Goal: Information Seeking & Learning: Learn about a topic

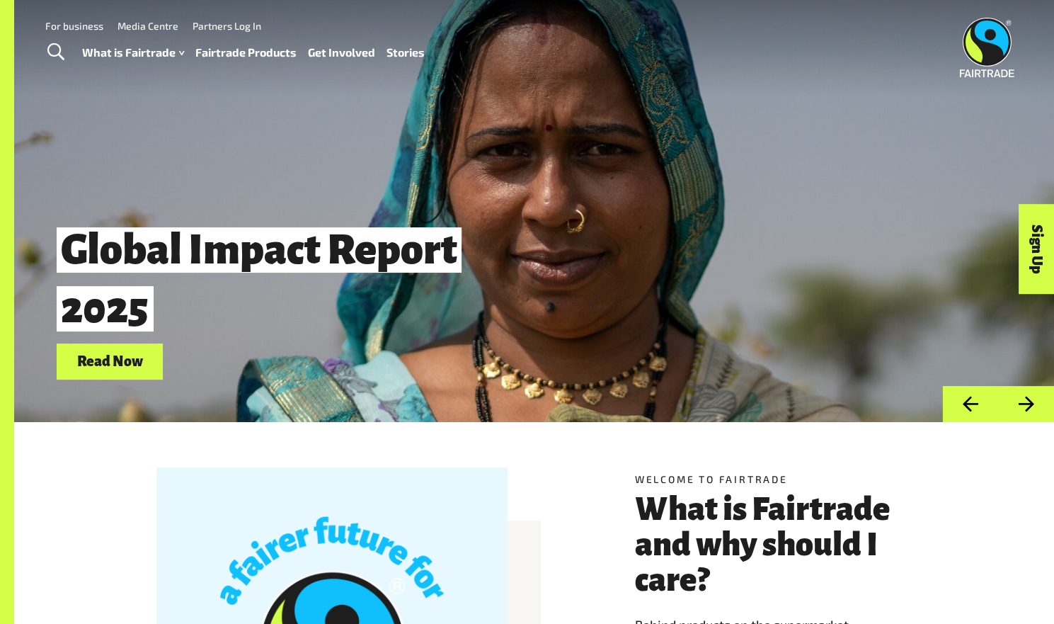
click at [271, 51] on link "Fairtrade Products" at bounding box center [245, 52] width 101 height 21
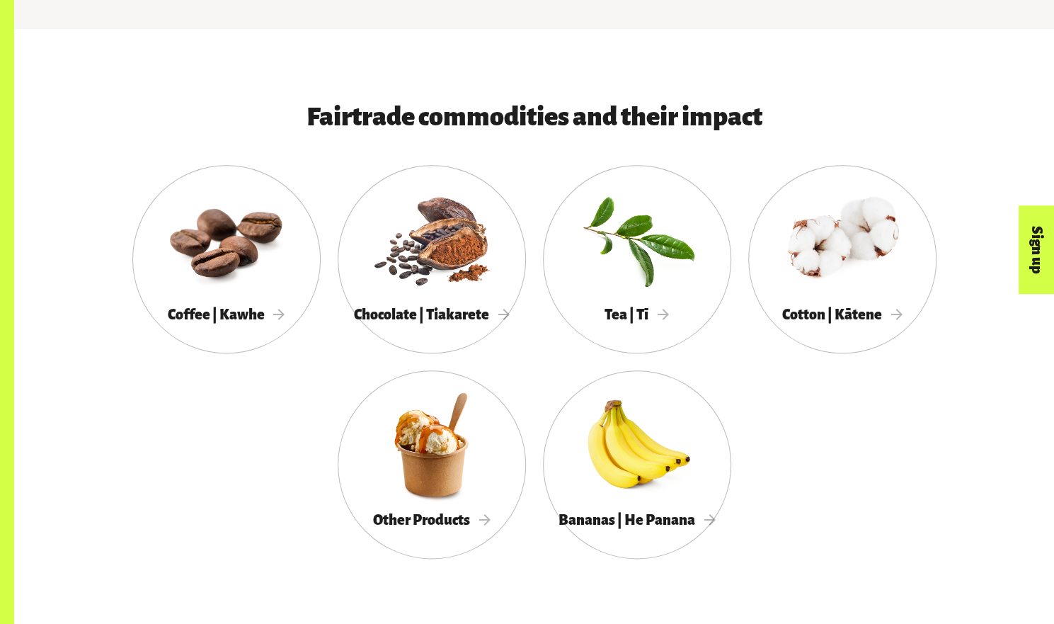
scroll to position [697, 0]
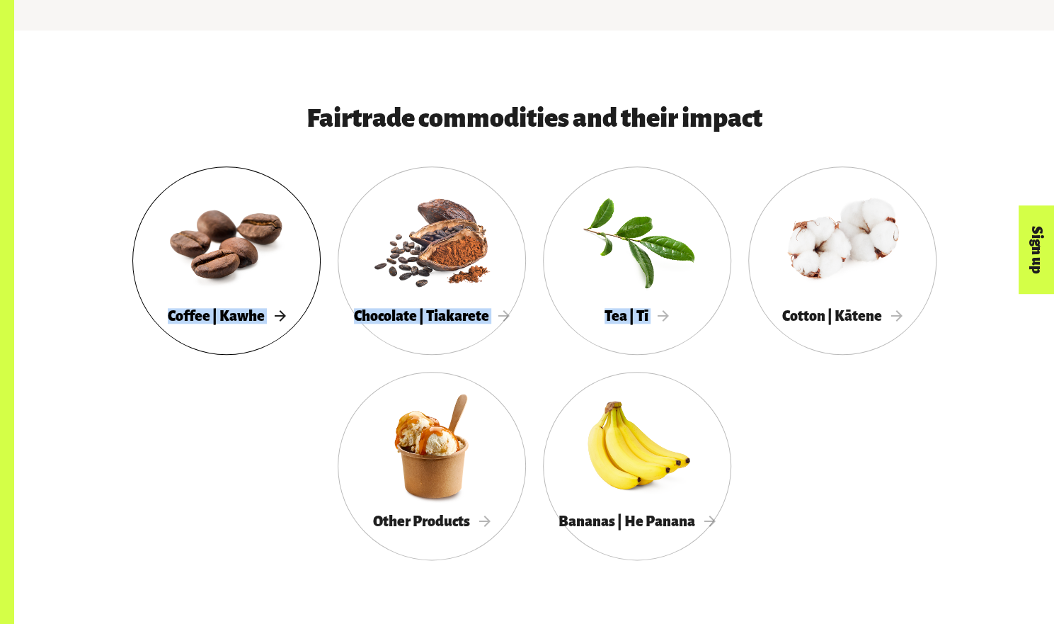
drag, startPoint x: 987, startPoint y: 509, endPoint x: 147, endPoint y: 341, distance: 856.6
click at [147, 341] on div "Fairtrade commodities and their impact Coffee | Kawhe Chocolate | Tiakarete Tea…" at bounding box center [534, 341] width 1040 height 564
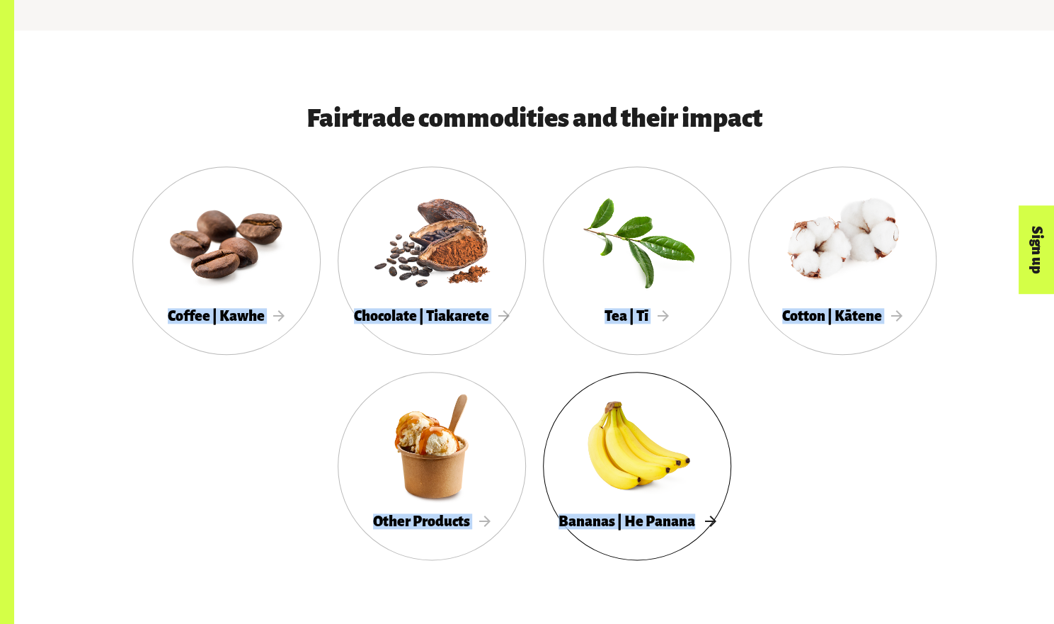
drag, startPoint x: 112, startPoint y: 419, endPoint x: 588, endPoint y: 542, distance: 492.1
click at [588, 542] on div "Coffee | Kawhe Chocolate | Tiakarete Tea | Tī Cotton | Kātene Other Products Ba…" at bounding box center [535, 371] width 884 height 411
click at [693, 499] on div at bounding box center [637, 446] width 188 height 123
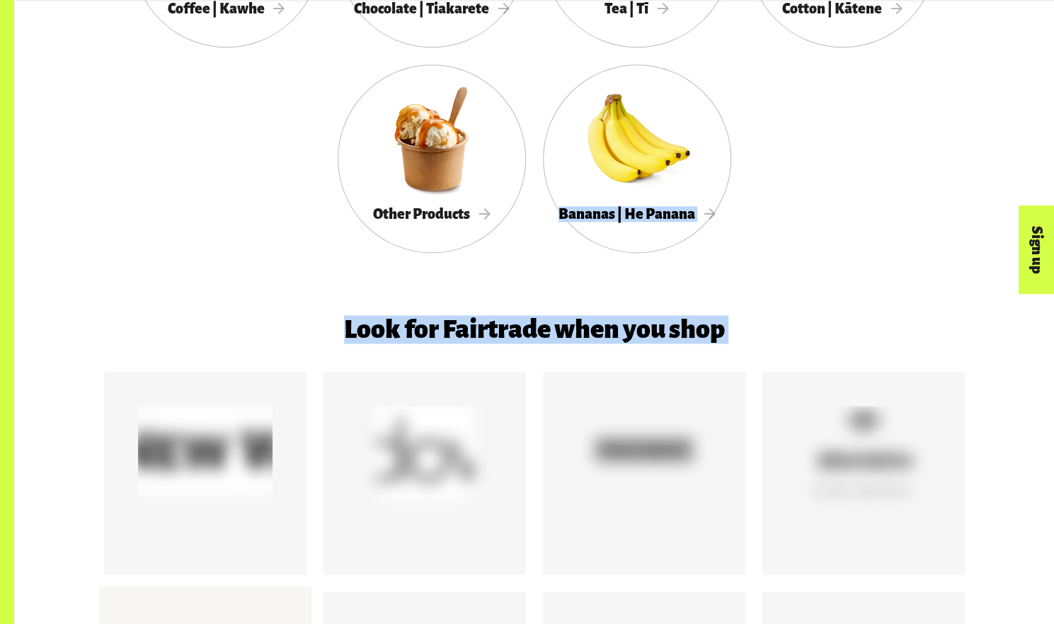
scroll to position [1064, 0]
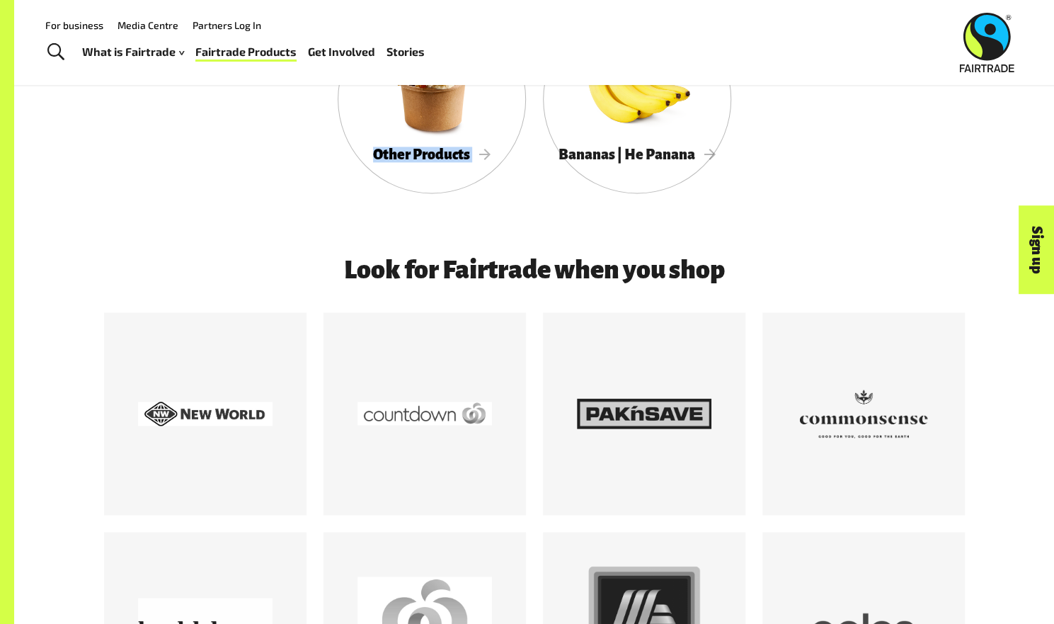
drag, startPoint x: 774, startPoint y: 406, endPoint x: 254, endPoint y: 210, distance: 555.3
click at [254, 210] on div "Coffee | Kawhe Chocolate | Tiakarete Tea | Tī Cotton | Kātene Other Products Ba…" at bounding box center [535, 5] width 884 height 411
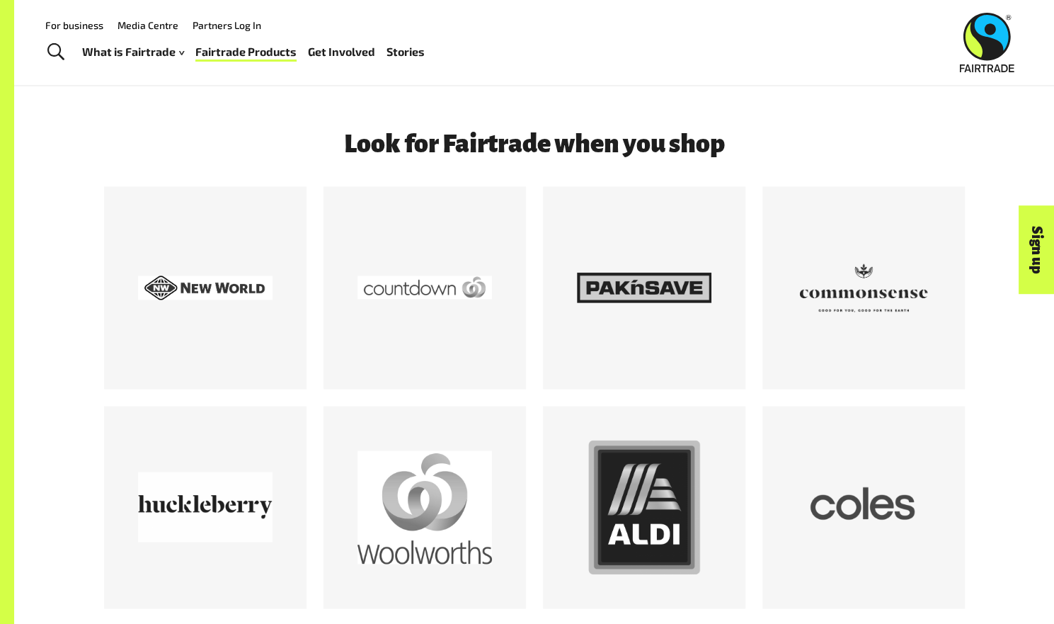
scroll to position [1191, 0]
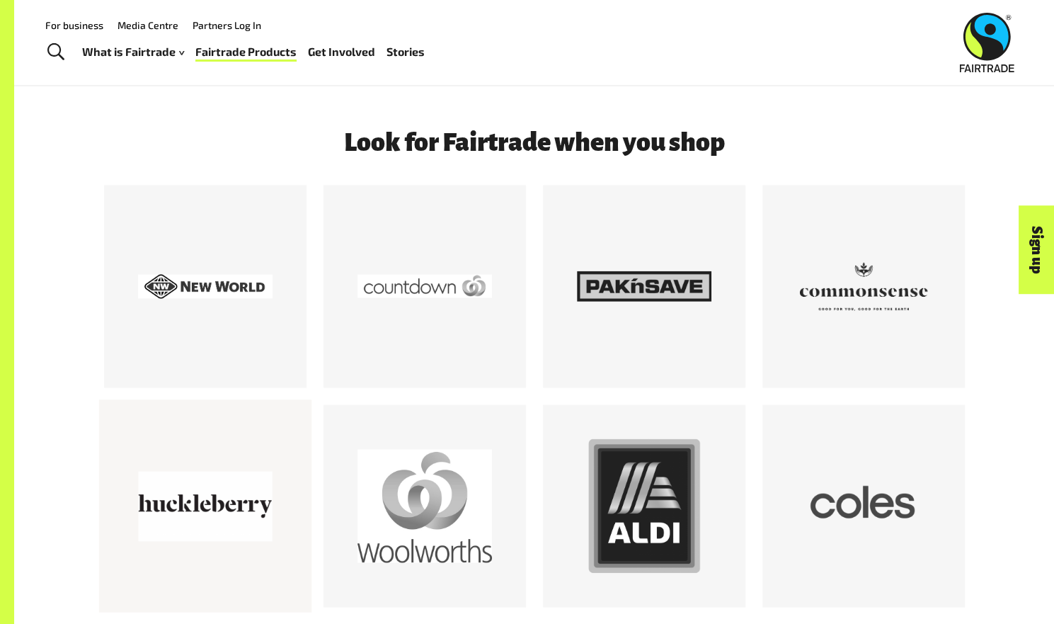
click at [113, 463] on div at bounding box center [204, 505] width 212 height 212
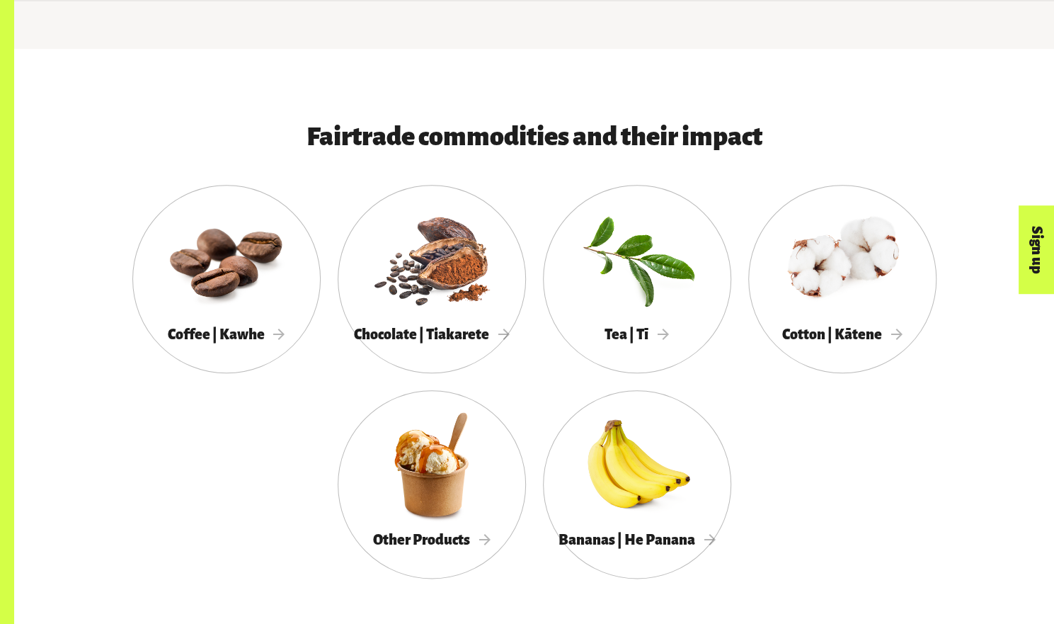
scroll to position [680, 0]
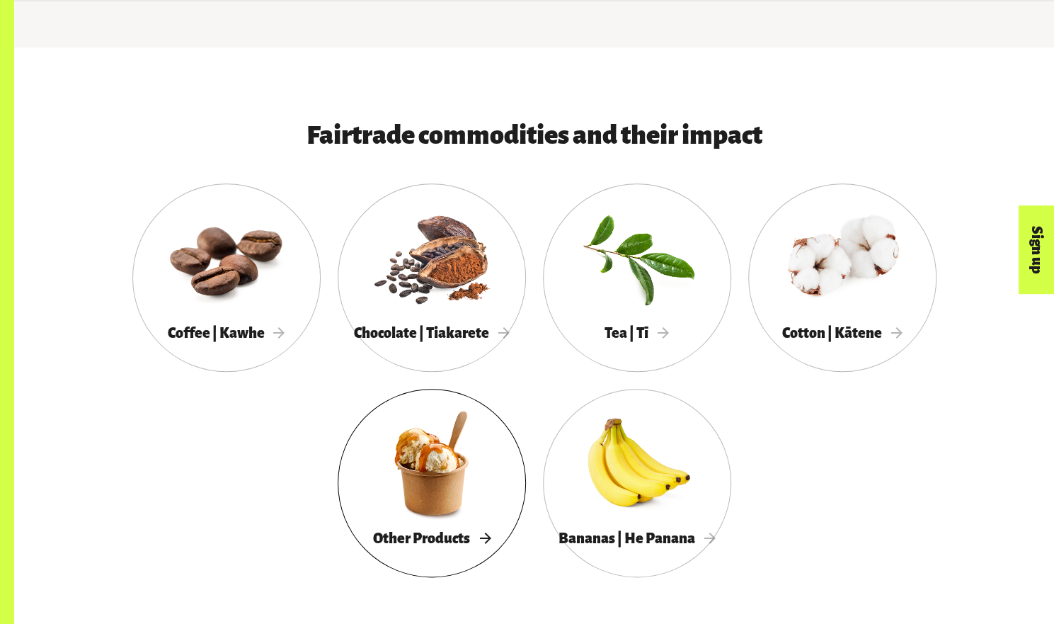
click at [460, 546] on span "Other Products" at bounding box center [432, 538] width 118 height 16
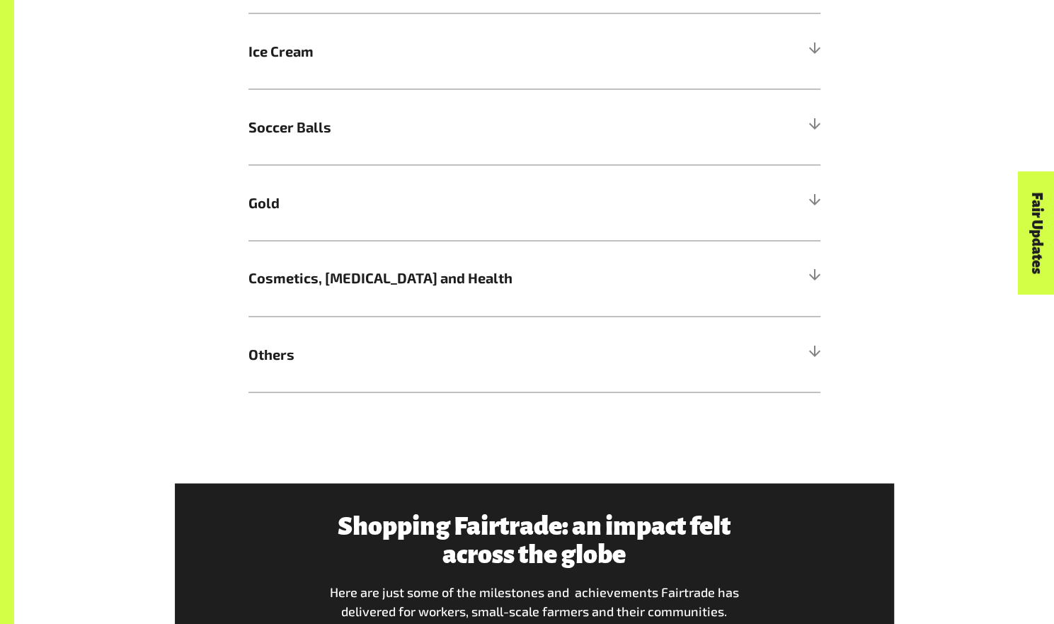
scroll to position [1287, 0]
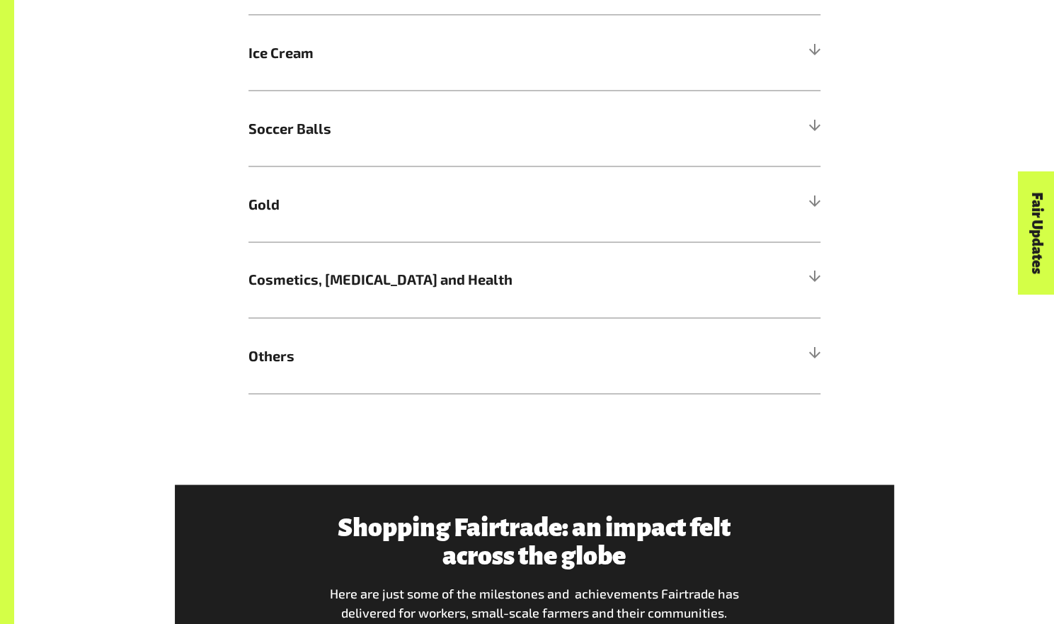
drag, startPoint x: 511, startPoint y: 243, endPoint x: 133, endPoint y: 164, distance: 386.4
click at [133, 164] on div "More Fairtrade products Bet you didn’t know Fairtrade gold can be found in your…" at bounding box center [535, 135] width 884 height 517
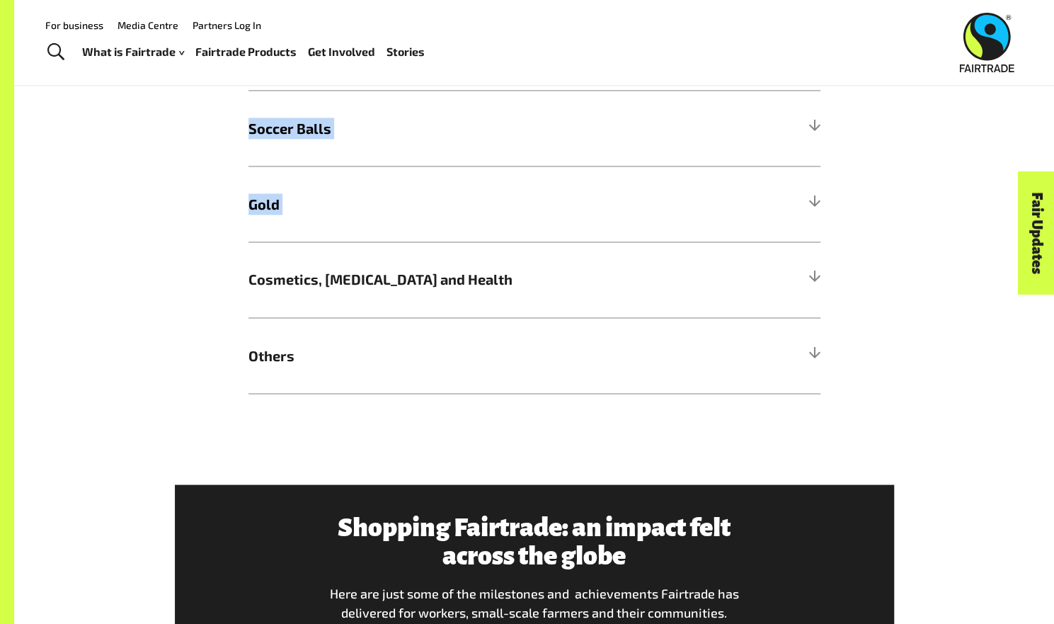
click at [118, 155] on div "More Fairtrade products Bet you didn’t know Fairtrade gold can be found in your…" at bounding box center [535, 135] width 884 height 517
drag, startPoint x: 118, startPoint y: 155, endPoint x: 127, endPoint y: 161, distance: 10.8
click at [123, 156] on div "More Fairtrade products Bet you didn’t know Fairtrade gold can be found in your…" at bounding box center [535, 135] width 884 height 517
click at [131, 169] on div "More Fairtrade products Bet you didn’t know Fairtrade gold can be found in your…" at bounding box center [535, 135] width 884 height 517
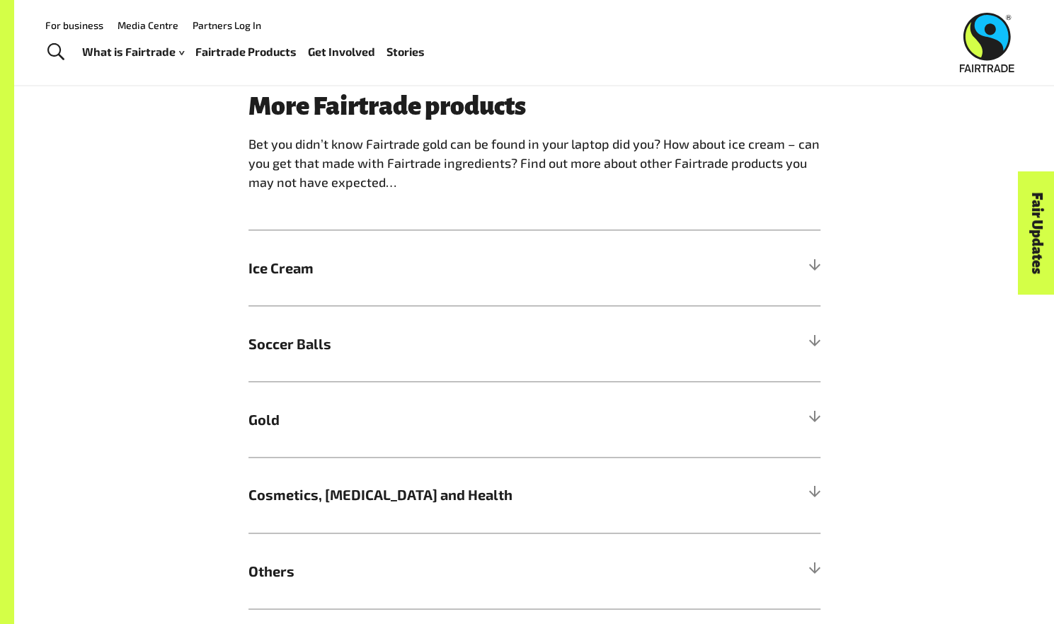
scroll to position [1069, 0]
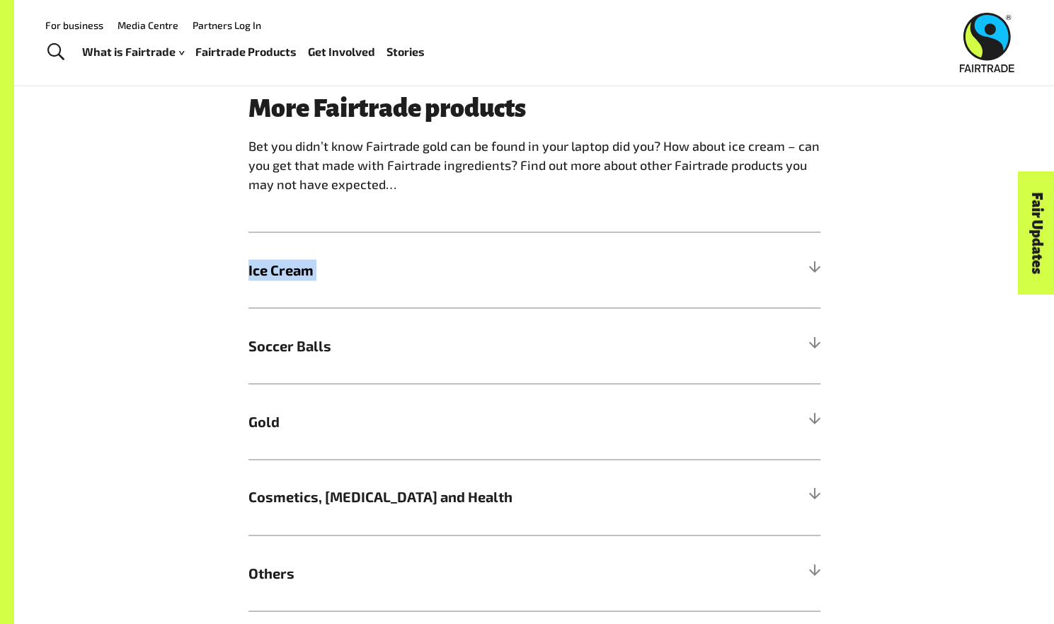
drag, startPoint x: 271, startPoint y: 450, endPoint x: 105, endPoint y: 266, distance: 247.2
click at [125, 277] on div "More Fairtrade products Bet you didn’t know Fairtrade gold can be found in your…" at bounding box center [535, 352] width 884 height 517
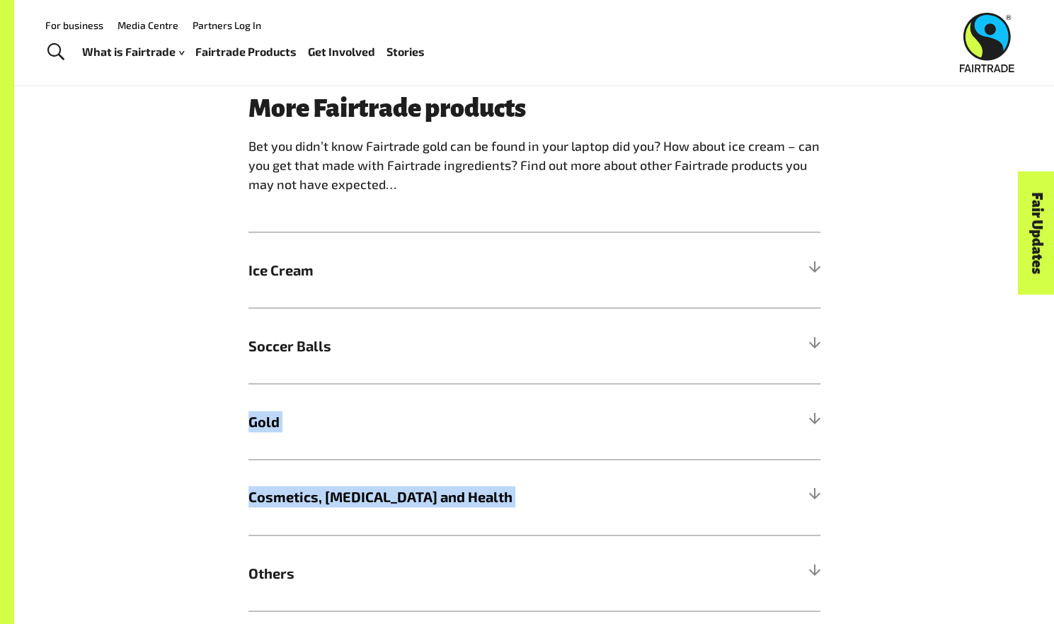
drag, startPoint x: 47, startPoint y: 397, endPoint x: 0, endPoint y: 455, distance: 74.5
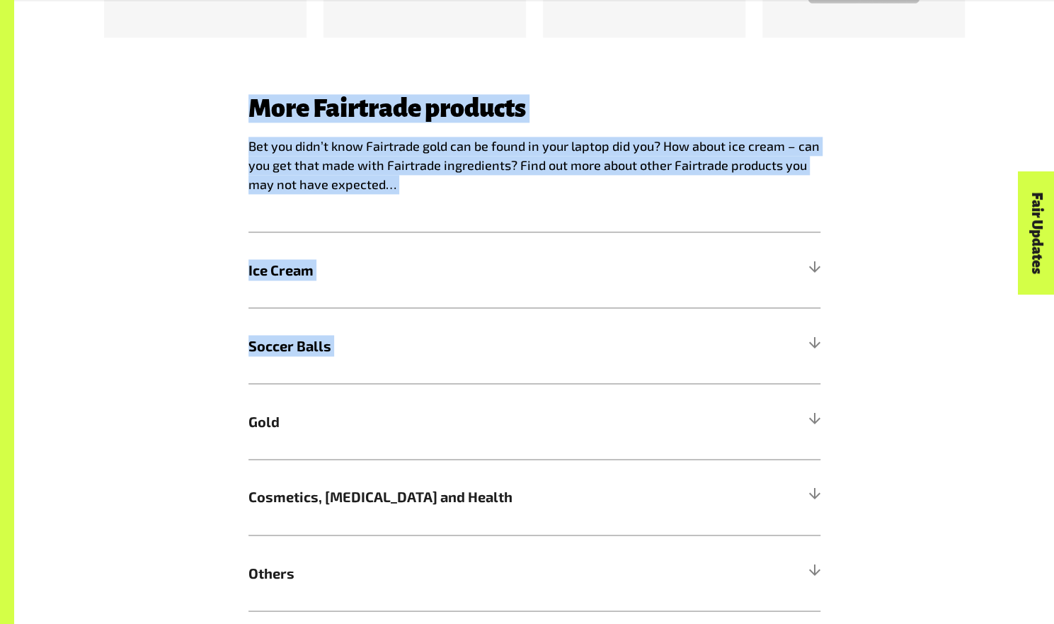
scroll to position [1118, 0]
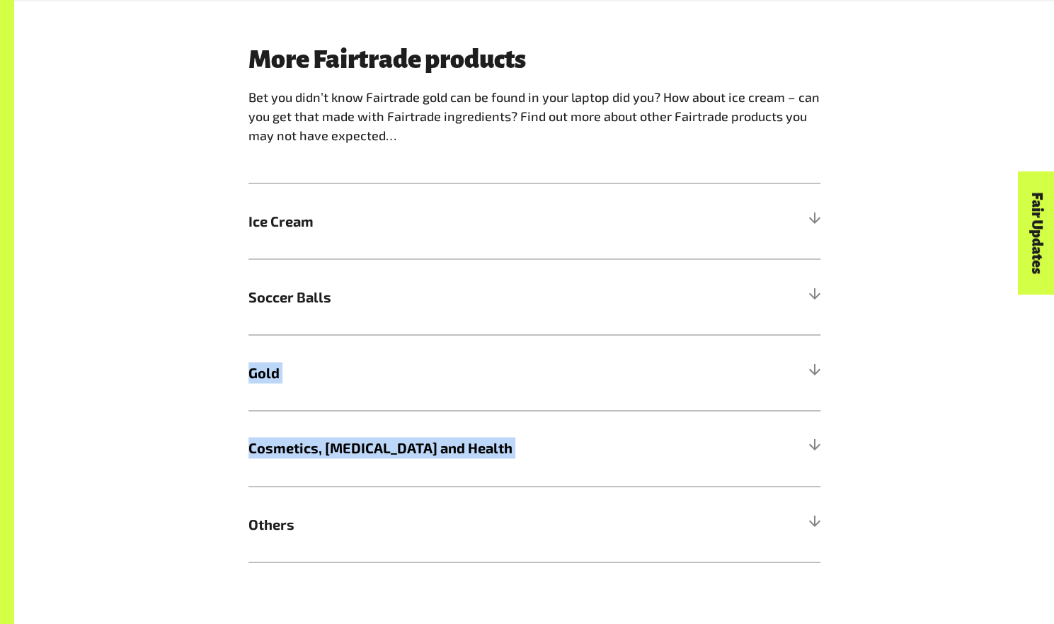
drag, startPoint x: 209, startPoint y: 507, endPoint x: 164, endPoint y: 359, distance: 154.8
click at [163, 364] on div "More Fairtrade products Bet you didn’t know Fairtrade gold can be found in your…" at bounding box center [535, 303] width 884 height 517
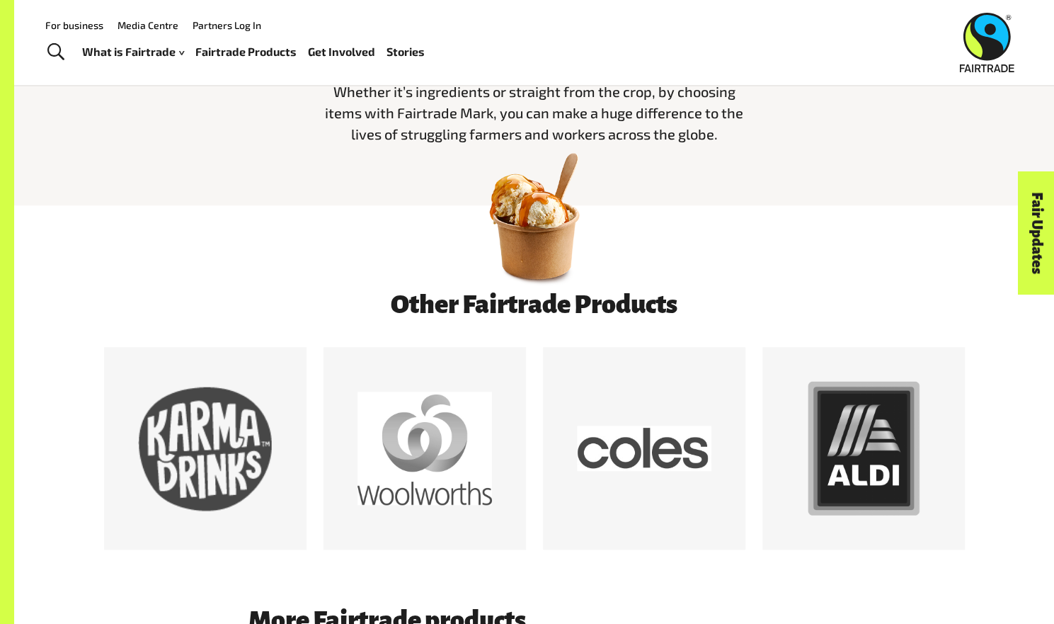
scroll to position [556, 0]
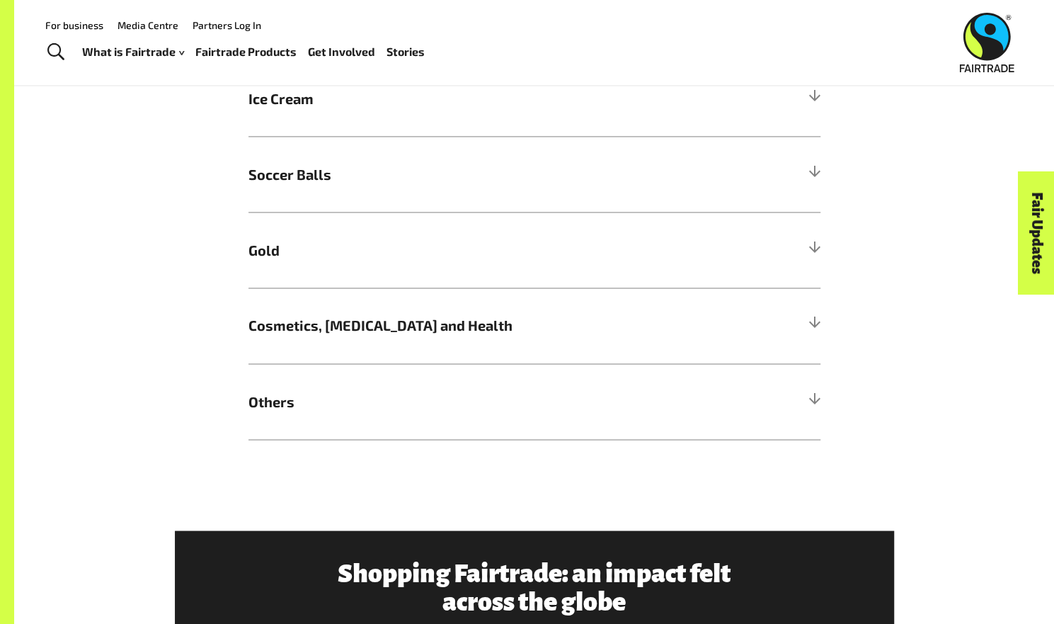
scroll to position [1241, 0]
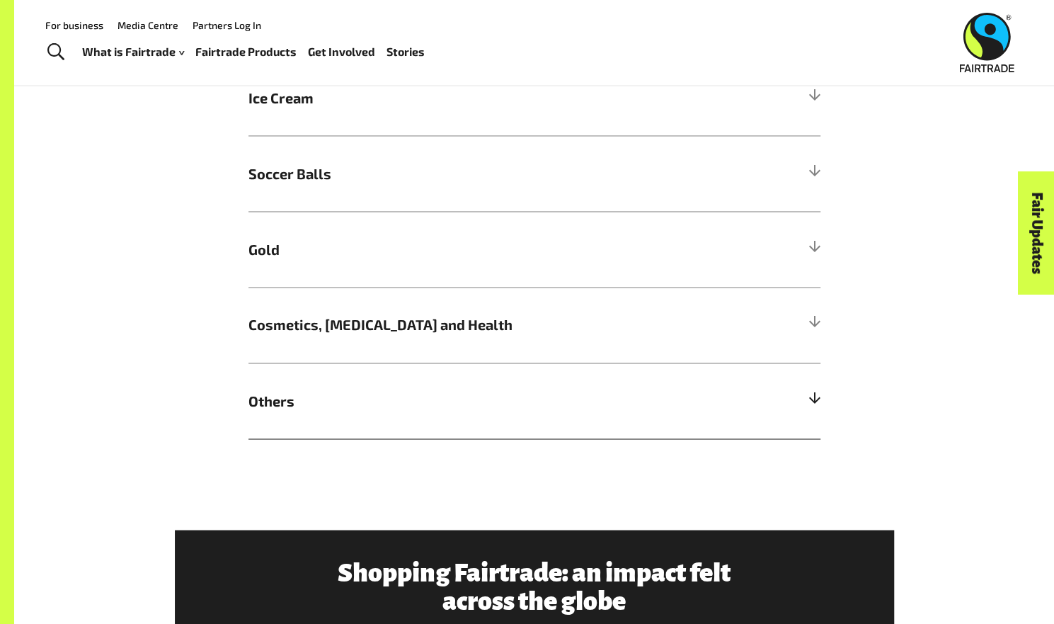
click at [314, 406] on span "Others" at bounding box center [463, 399] width 429 height 21
click at [809, 395] on div at bounding box center [814, 400] width 13 height 13
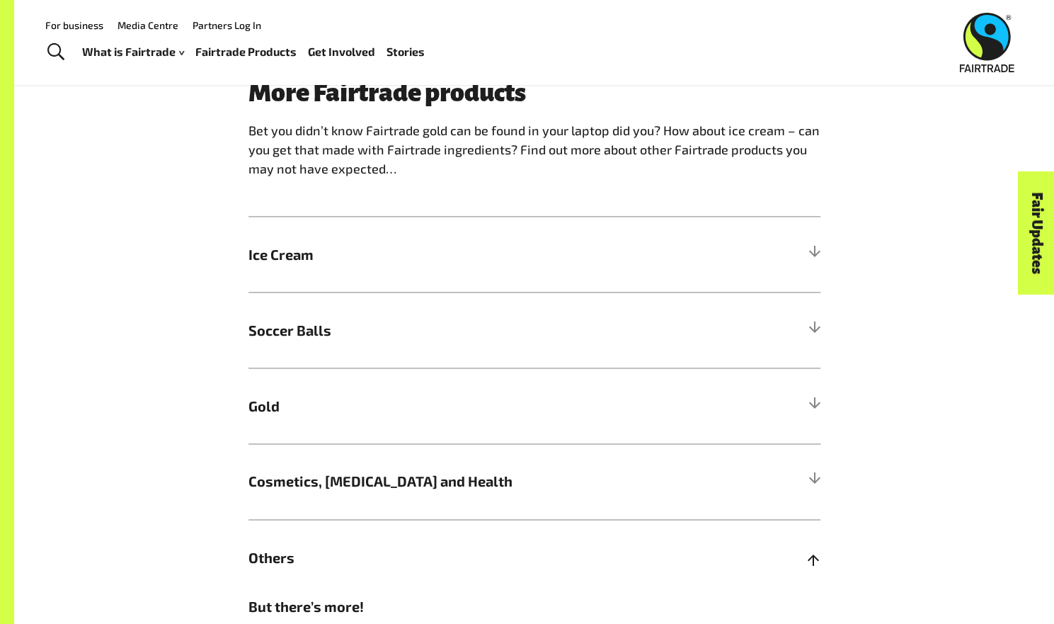
scroll to position [1087, 0]
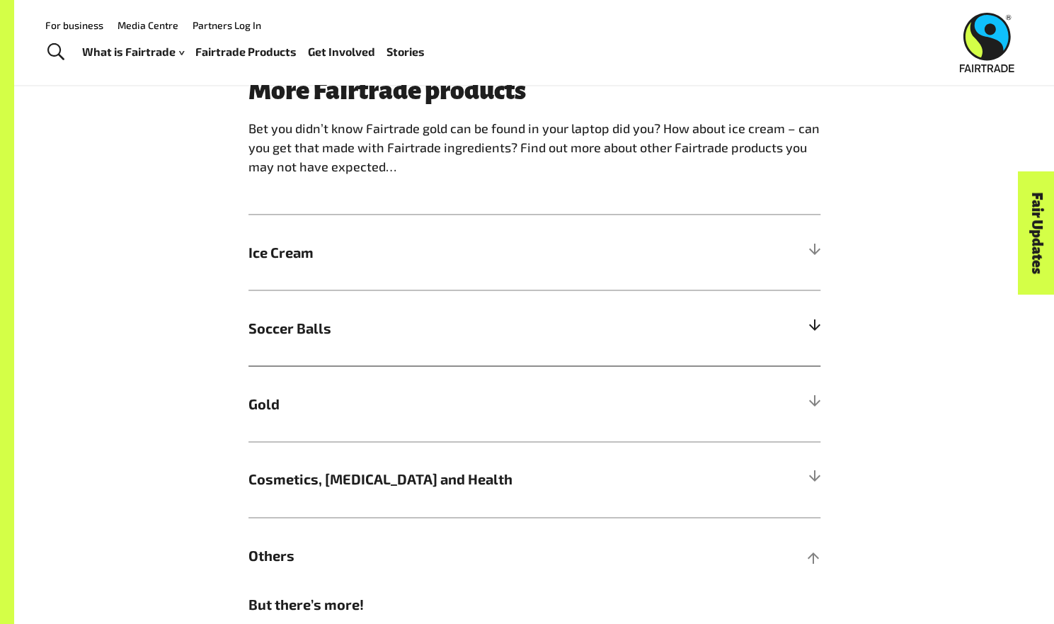
click at [714, 319] on h5 "Soccer Balls" at bounding box center [535, 328] width 572 height 76
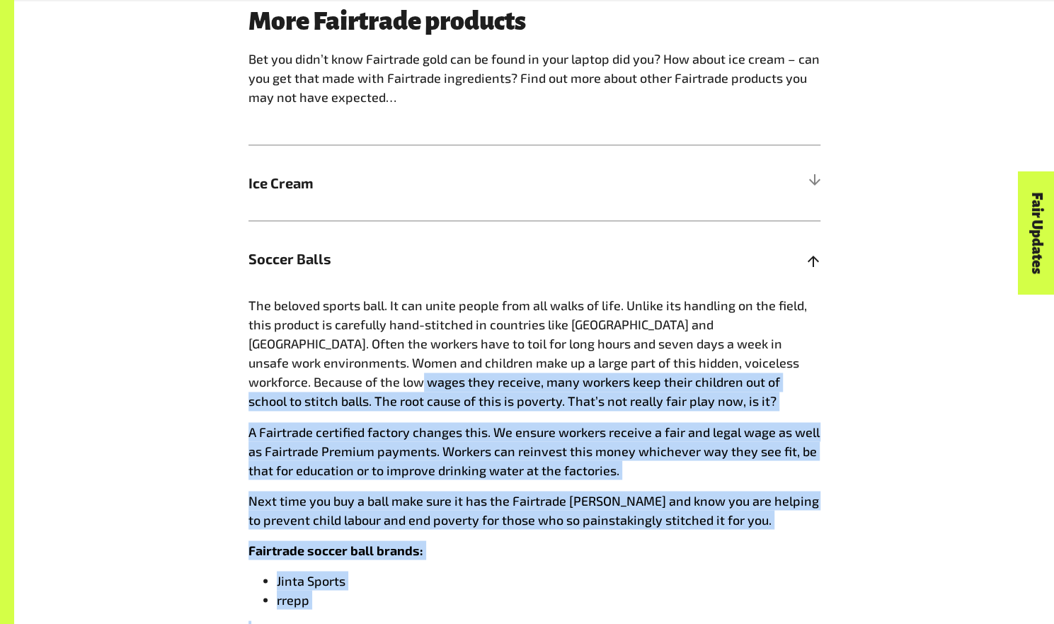
scroll to position [1256, 0]
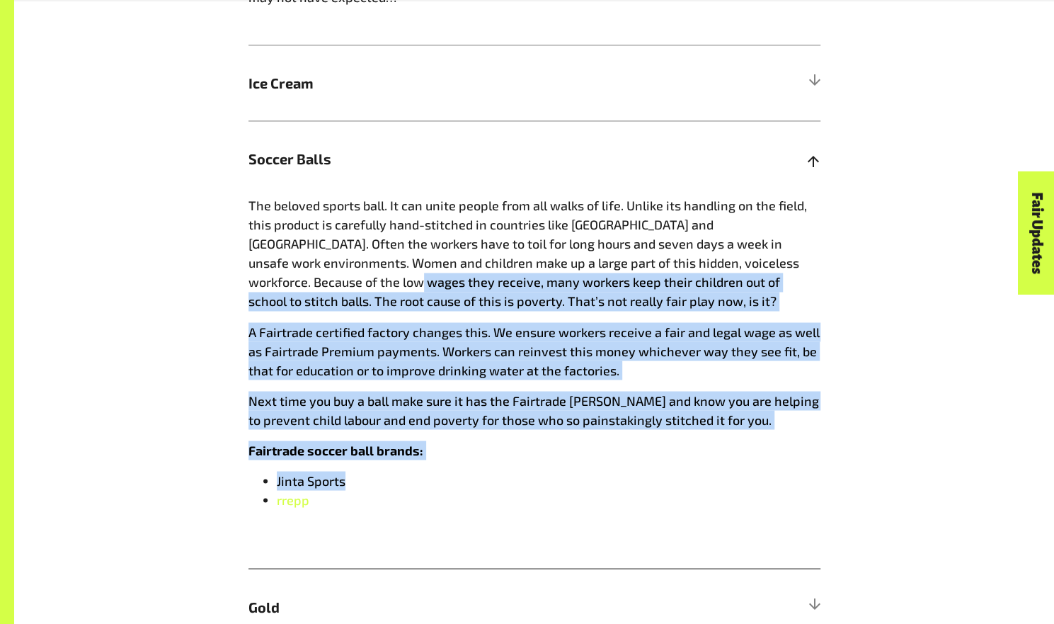
drag, startPoint x: 497, startPoint y: 552, endPoint x: 802, endPoint y: 469, distance: 316.3
click at [802, 478] on div "The beloved sports ball. It can unite people from all walks of life. Unlike its…" at bounding box center [535, 382] width 572 height 372
click at [797, 465] on div "The beloved sports ball. It can unite people from all walks of life. Unlike its…" at bounding box center [535, 382] width 572 height 372
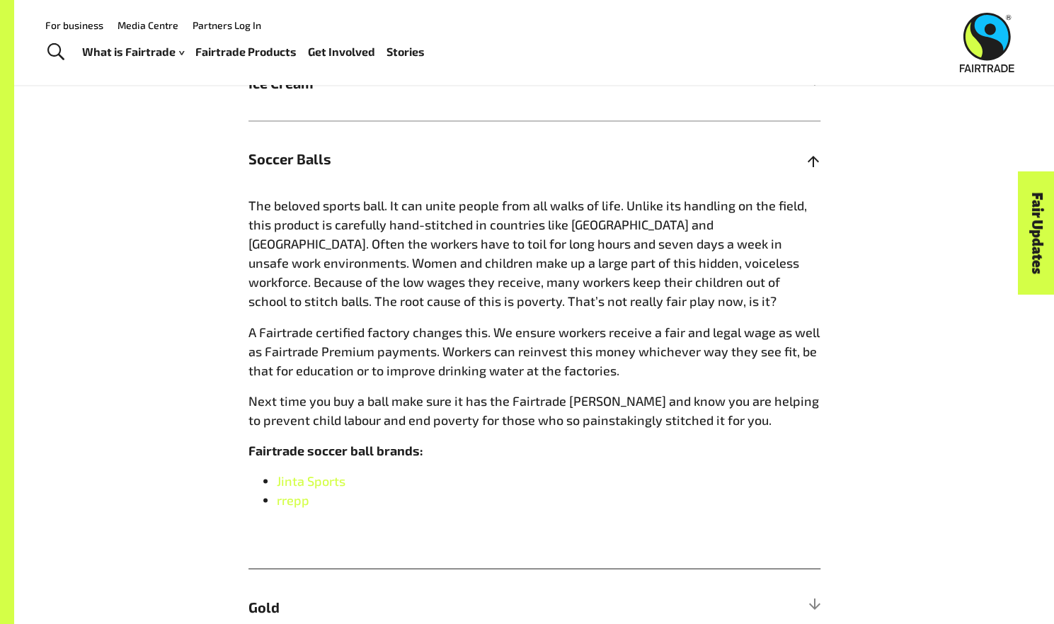
click at [347, 153] on span "Soccer Balls" at bounding box center [463, 158] width 429 height 21
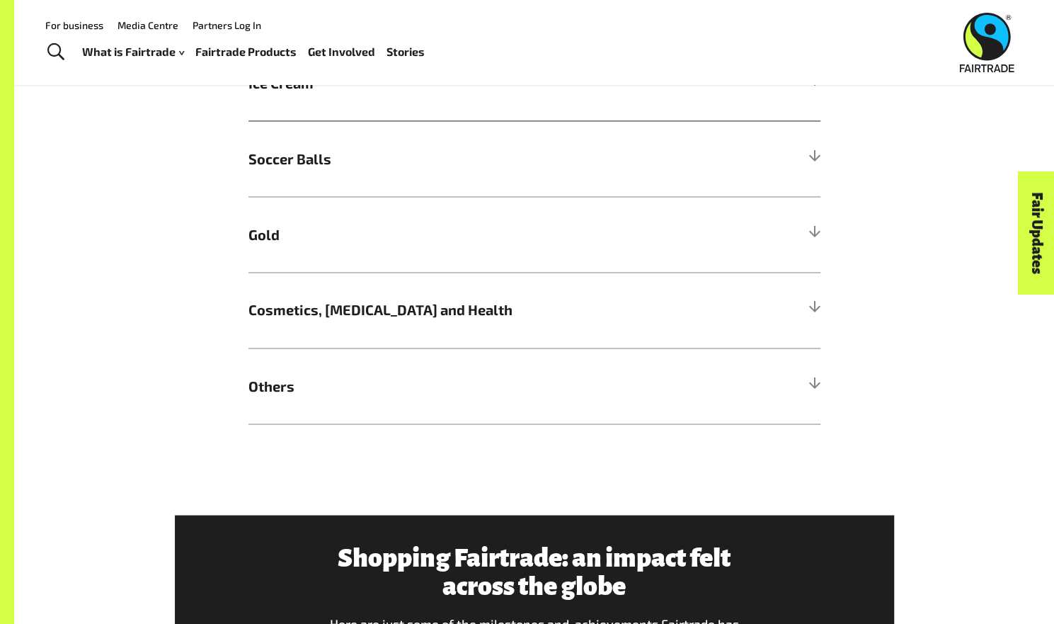
click at [351, 89] on span "Ice Cream" at bounding box center [463, 82] width 429 height 21
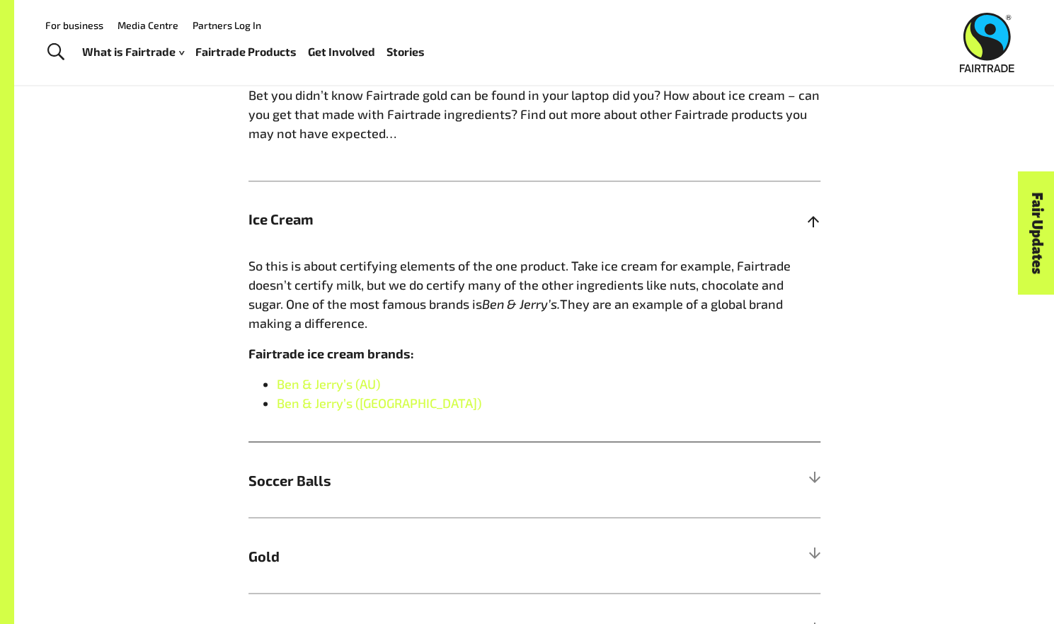
scroll to position [1117, 0]
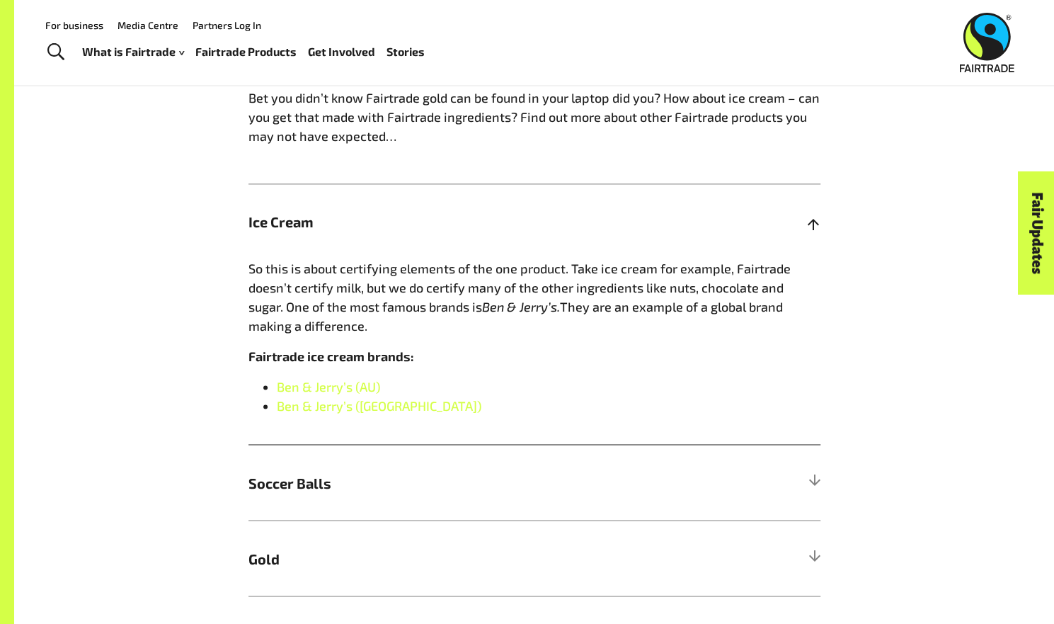
click at [562, 227] on span "Ice Cream" at bounding box center [463, 221] width 429 height 21
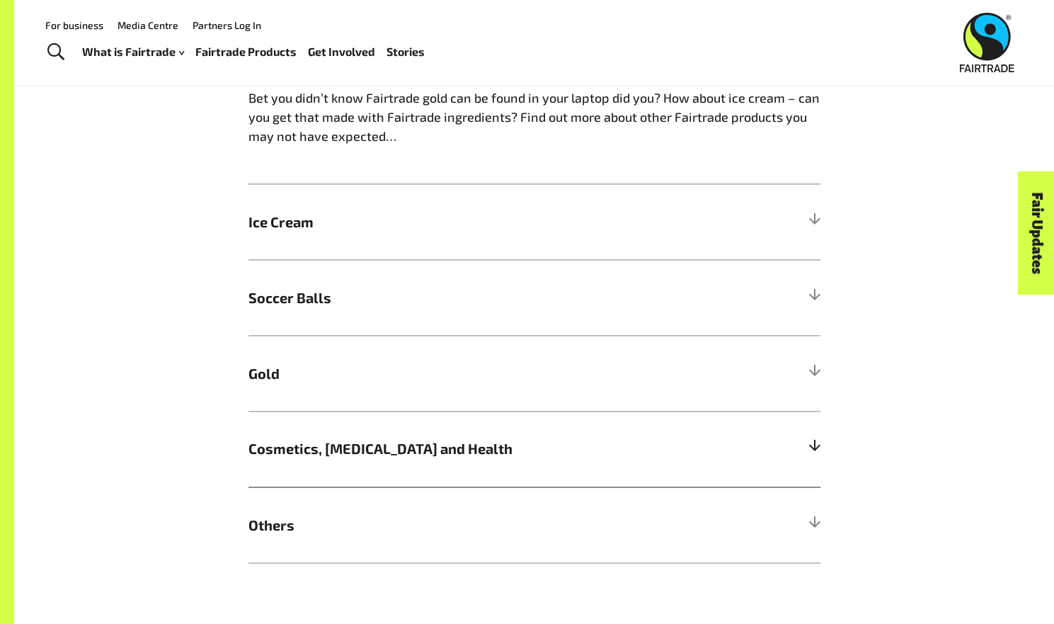
click at [354, 416] on h5 "Cosmetics, Skin Care and Health" at bounding box center [535, 449] width 572 height 76
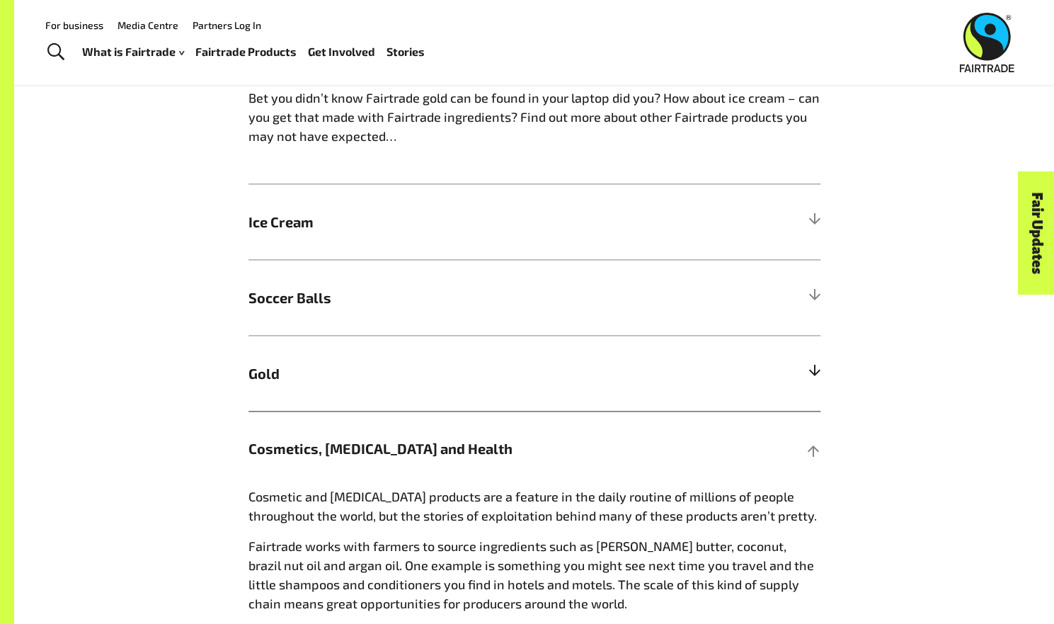
click at [363, 396] on h5 "Gold" at bounding box center [535, 373] width 572 height 76
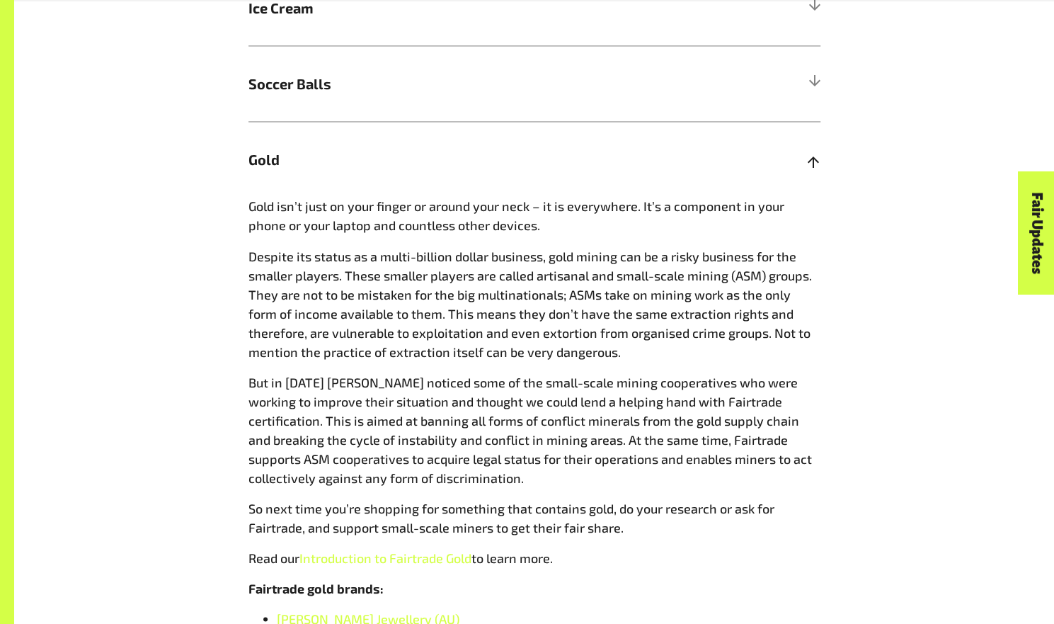
scroll to position [1331, 0]
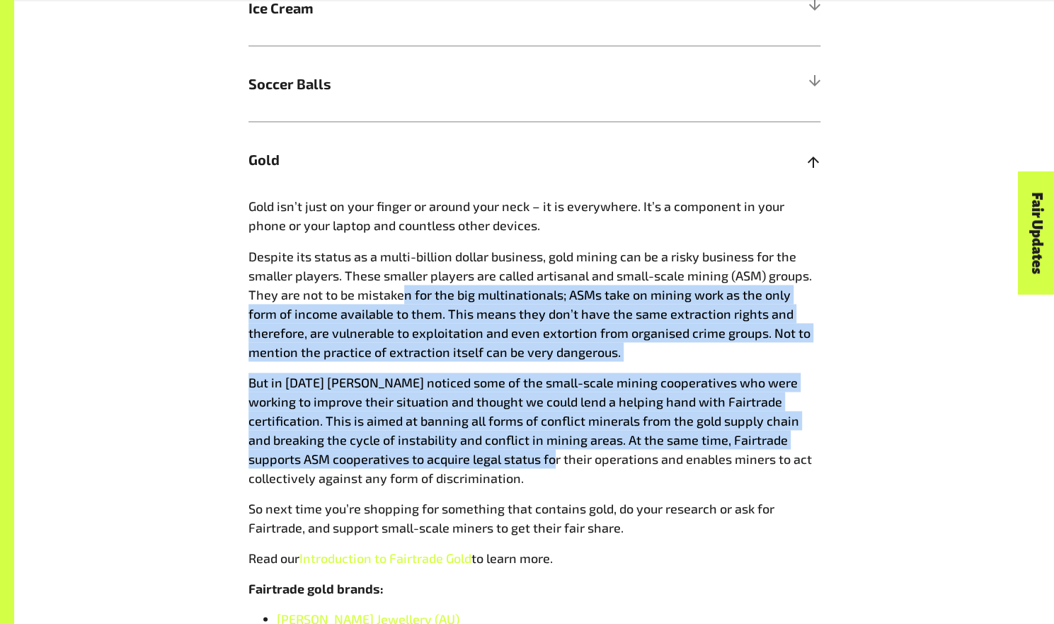
drag, startPoint x: 401, startPoint y: 299, endPoint x: 506, endPoint y: 472, distance: 202.5
click at [506, 472] on div "Gold isn’t just on your finger or around your neck – it is everywhere. It’s a c…" at bounding box center [535, 436] width 572 height 479
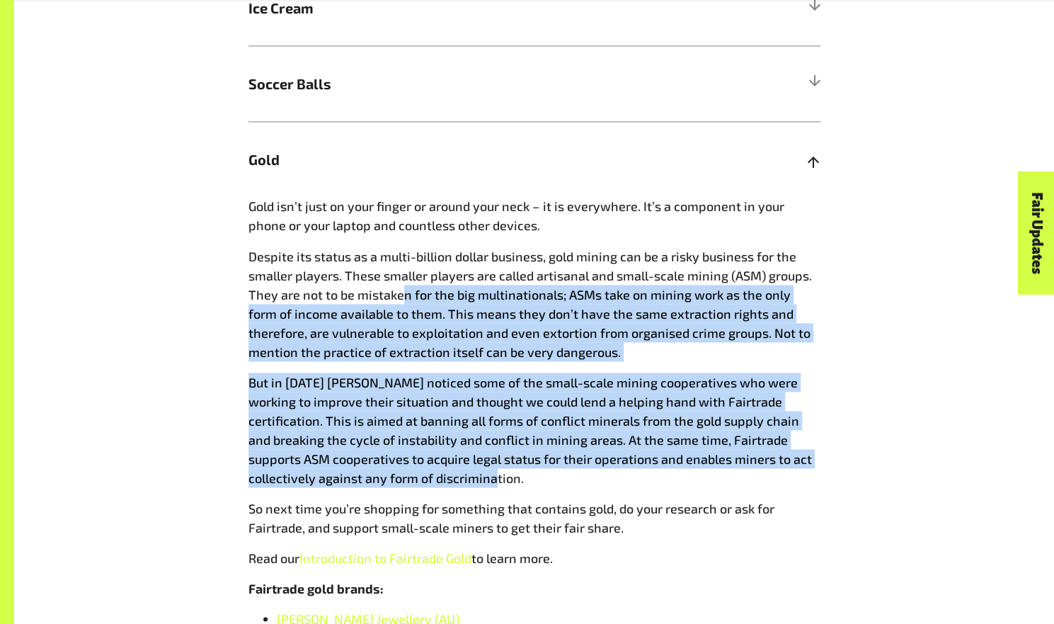
click at [506, 472] on p "But in 2011 Fairtrade noticed some of the small-scale mining cooperatives who w…" at bounding box center [535, 429] width 572 height 115
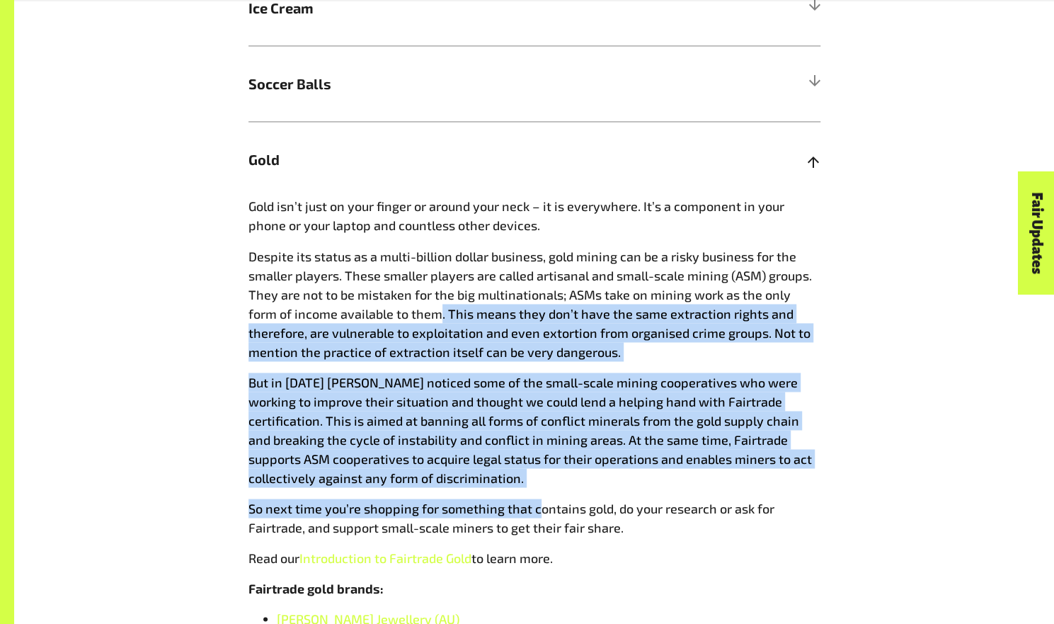
drag, startPoint x: 420, startPoint y: 409, endPoint x: 408, endPoint y: 316, distance: 93.5
click at [408, 316] on div "Gold isn’t just on your finger or around your neck – it is everywhere. It’s a c…" at bounding box center [535, 436] width 572 height 479
click at [483, 403] on span "But in 2011 Fairtrade noticed some of the small-scale mining cooperatives who w…" at bounding box center [531, 429] width 564 height 111
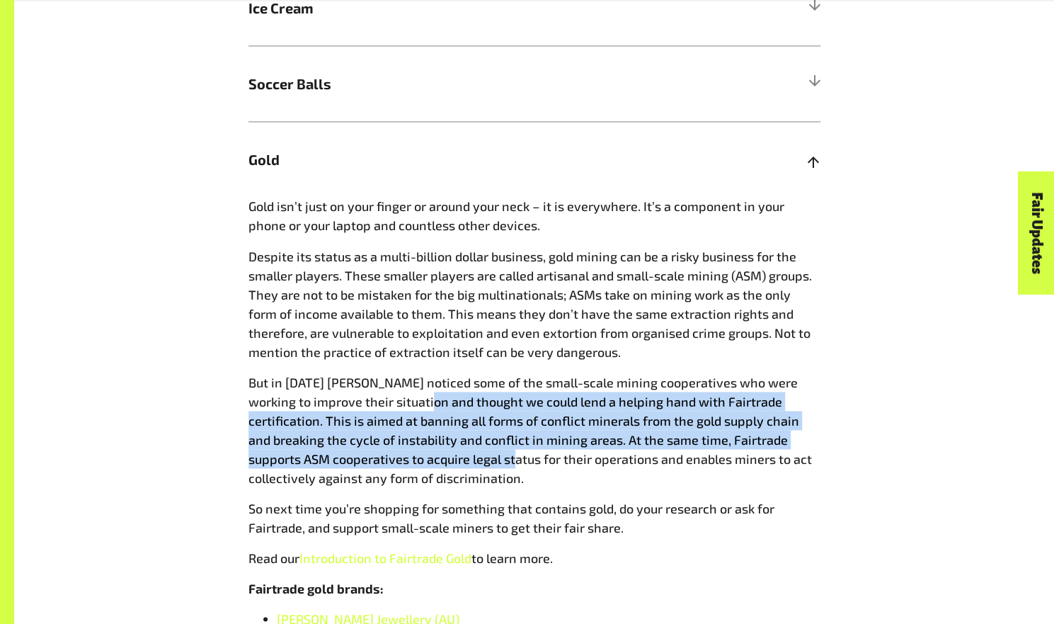
drag, startPoint x: 463, startPoint y: 461, endPoint x: 402, endPoint y: 396, distance: 89.2
click at [402, 396] on p "But in 2011 Fairtrade noticed some of the small-scale mining cooperatives who w…" at bounding box center [535, 429] width 572 height 115
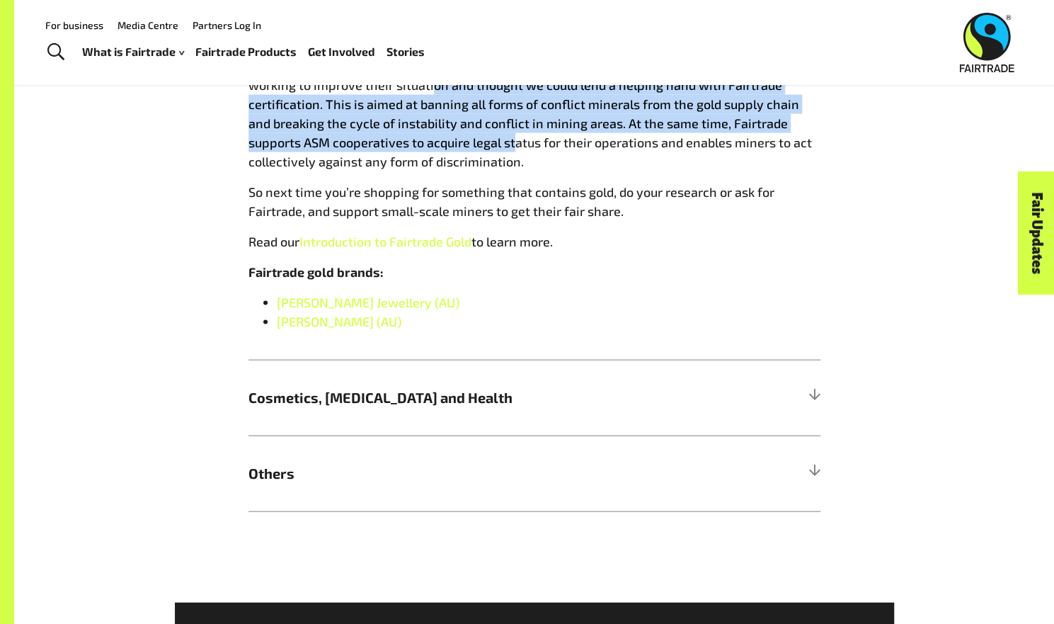
scroll to position [1646, 0]
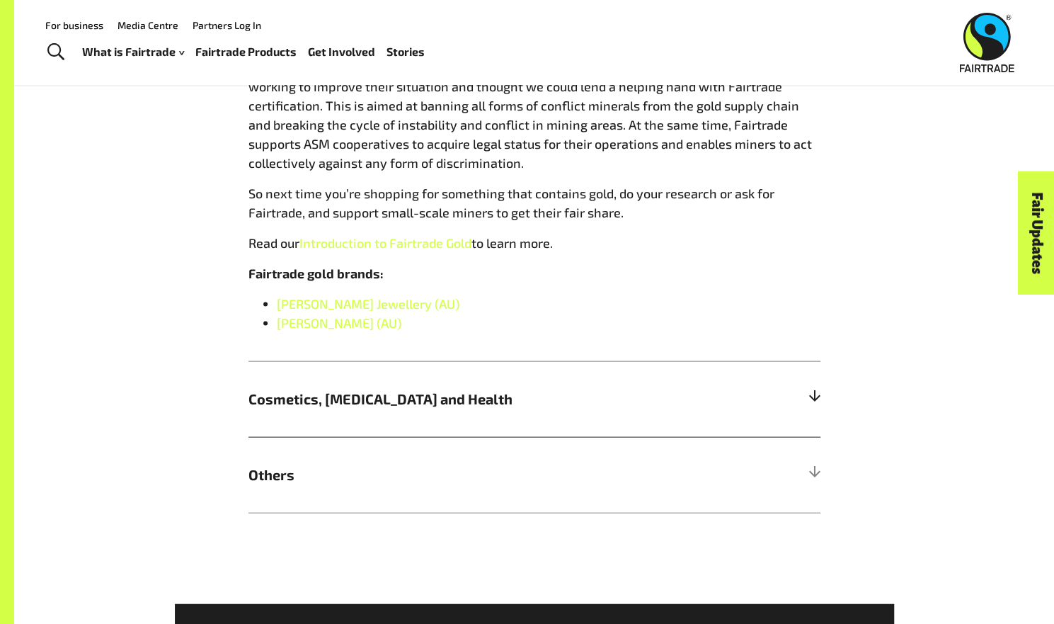
click at [377, 416] on h5 "Cosmetics, Skin Care and Health" at bounding box center [535, 399] width 572 height 76
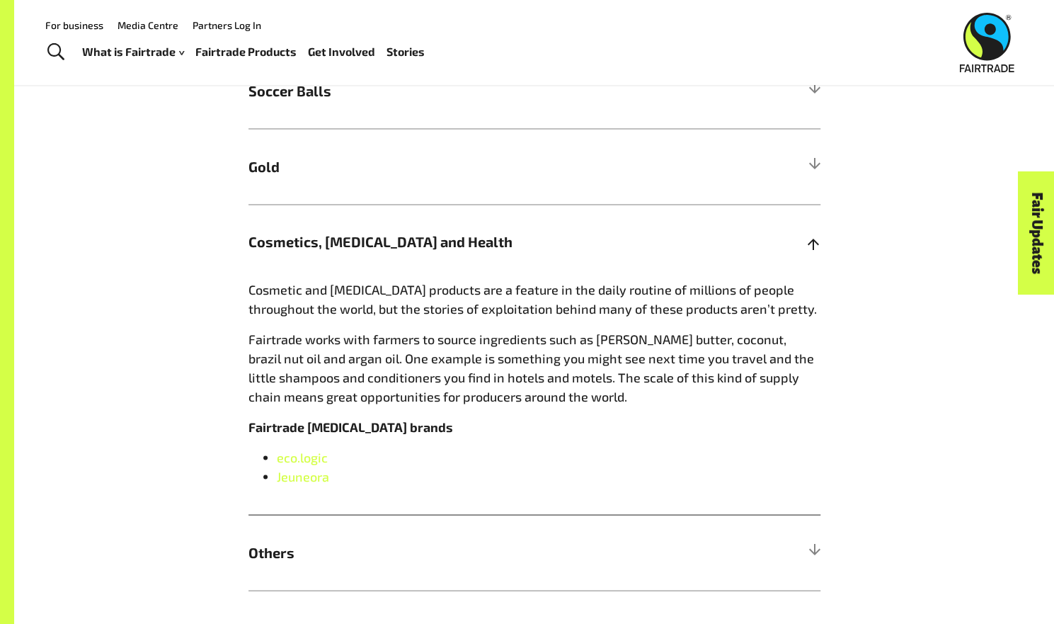
scroll to position [1324, 0]
drag, startPoint x: 234, startPoint y: 321, endPoint x: 601, endPoint y: 469, distance: 395.2
click at [601, 469] on div "More Fairtrade products Bet you didn’t know Fairtrade gold can be found in your…" at bounding box center [535, 214] width 884 height 751
click at [601, 469] on li "Jeuneora" at bounding box center [549, 476] width 544 height 19
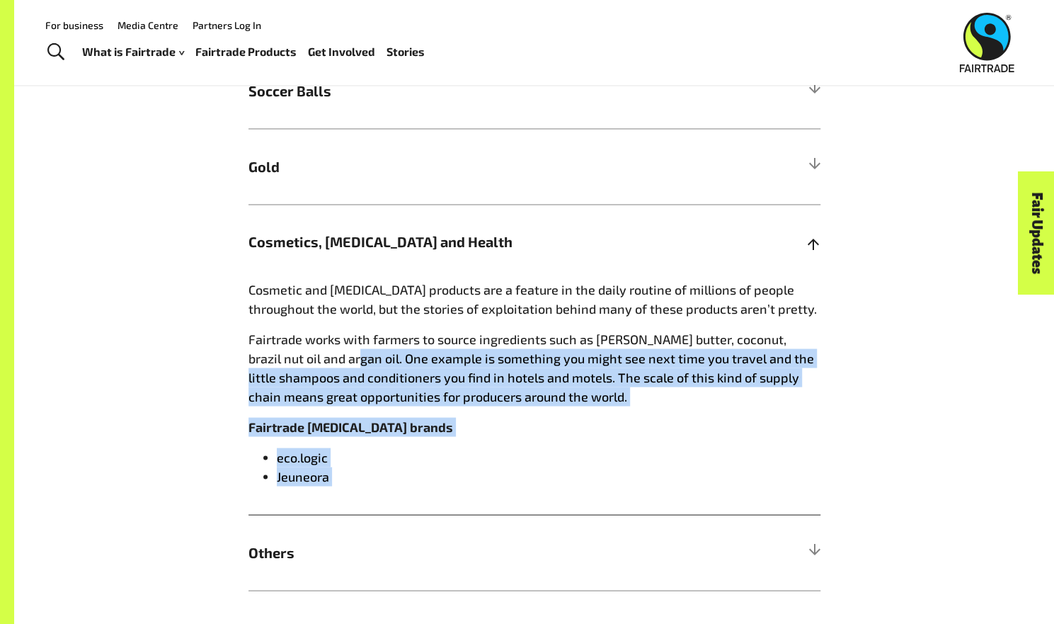
drag, startPoint x: 601, startPoint y: 469, endPoint x: 329, endPoint y: 368, distance: 289.8
click at [314, 360] on div "Cosmetic and skin care products are a feature in the daily routine of millions …" at bounding box center [535, 397] width 572 height 234
click at [338, 373] on span "Fairtrade works with farmers to source ingredients such as shea butter, coconut…" at bounding box center [532, 367] width 566 height 73
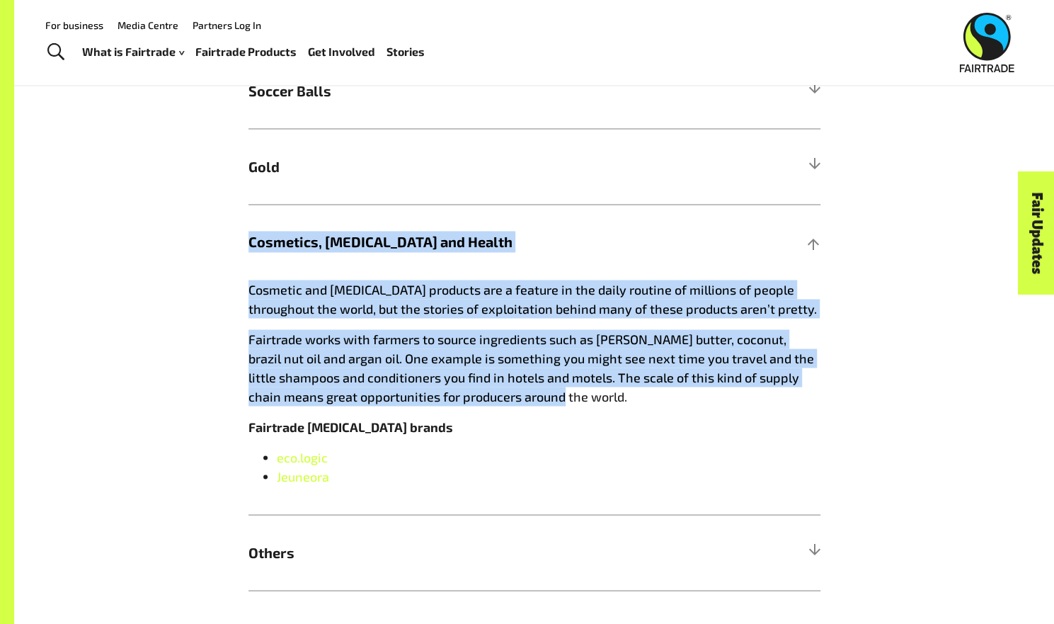
drag, startPoint x: 503, startPoint y: 406, endPoint x: 173, endPoint y: 282, distance: 352.7
click at [173, 282] on div "More Fairtrade products Bet you didn’t know Fairtrade gold can be found in your…" at bounding box center [535, 214] width 884 height 751
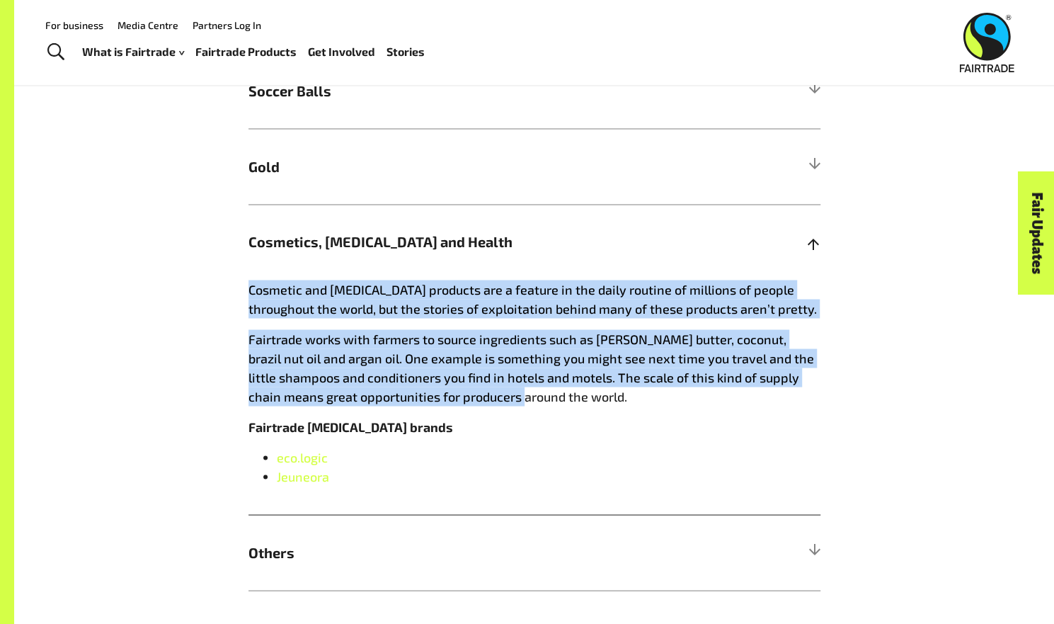
drag, startPoint x: 186, startPoint y: 287, endPoint x: 483, endPoint y: 419, distance: 324.6
click at [483, 419] on div "More Fairtrade products Bet you didn’t know Fairtrade gold can be found in your…" at bounding box center [535, 214] width 884 height 751
click at [483, 419] on div "Cosmetic and skin care products are a feature in the daily routine of millions …" at bounding box center [535, 397] width 572 height 234
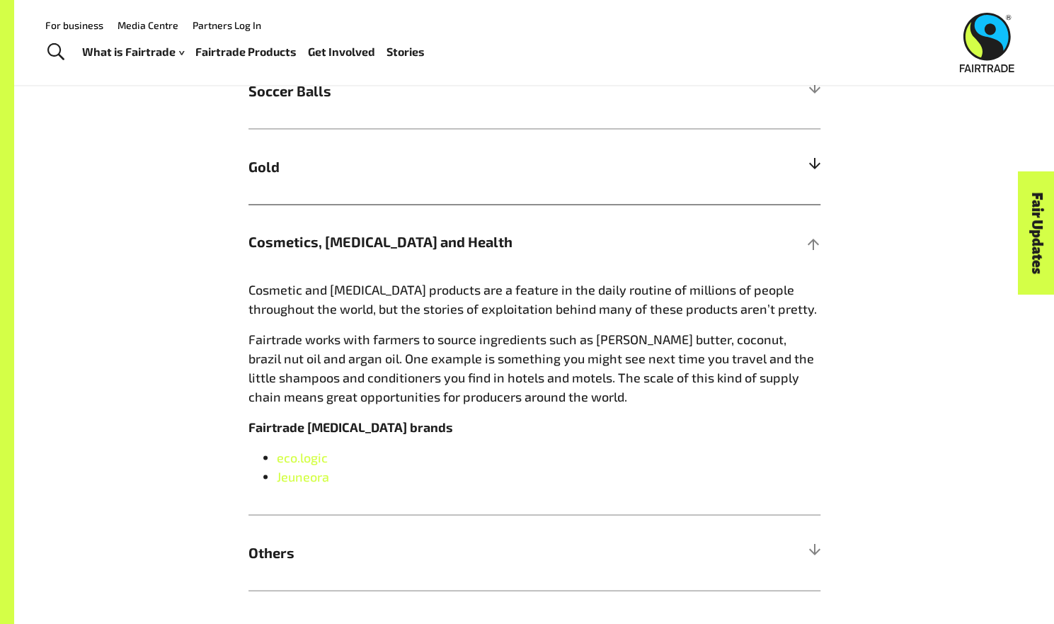
drag, startPoint x: 483, startPoint y: 419, endPoint x: 348, endPoint y: 158, distance: 293.3
click at [348, 158] on h5 "Gold" at bounding box center [535, 166] width 572 height 76
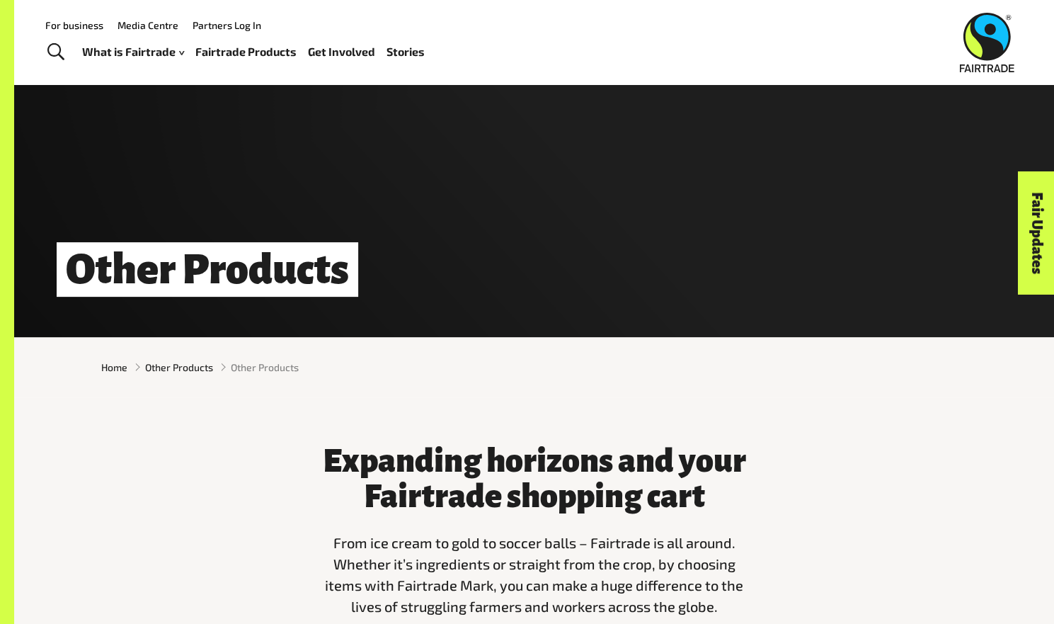
scroll to position [0, 0]
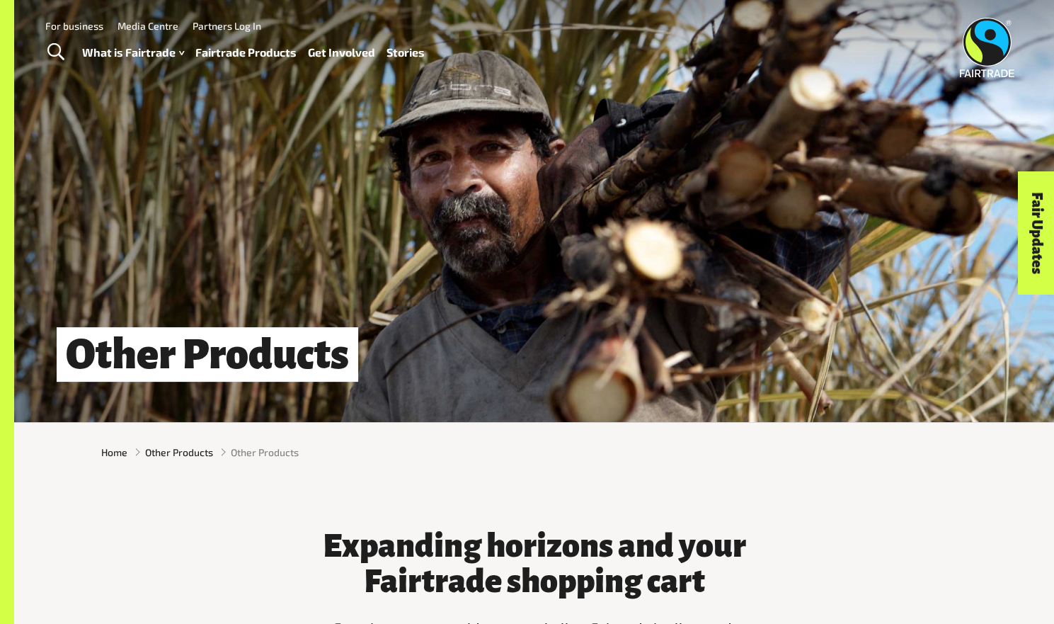
click at [236, 57] on link "Fairtrade Products" at bounding box center [245, 52] width 101 height 21
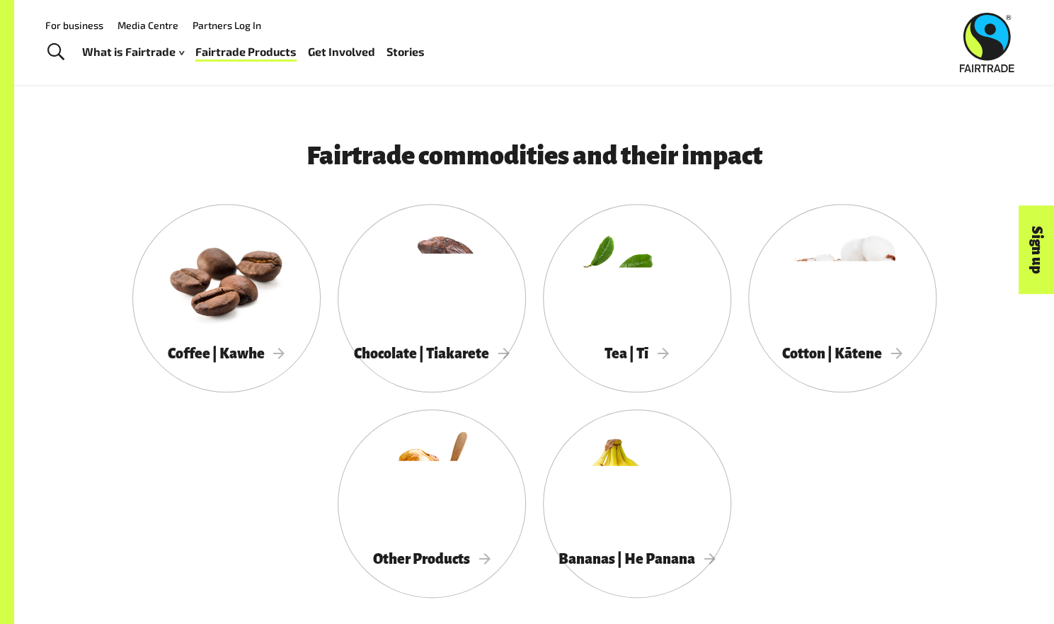
scroll to position [656, 0]
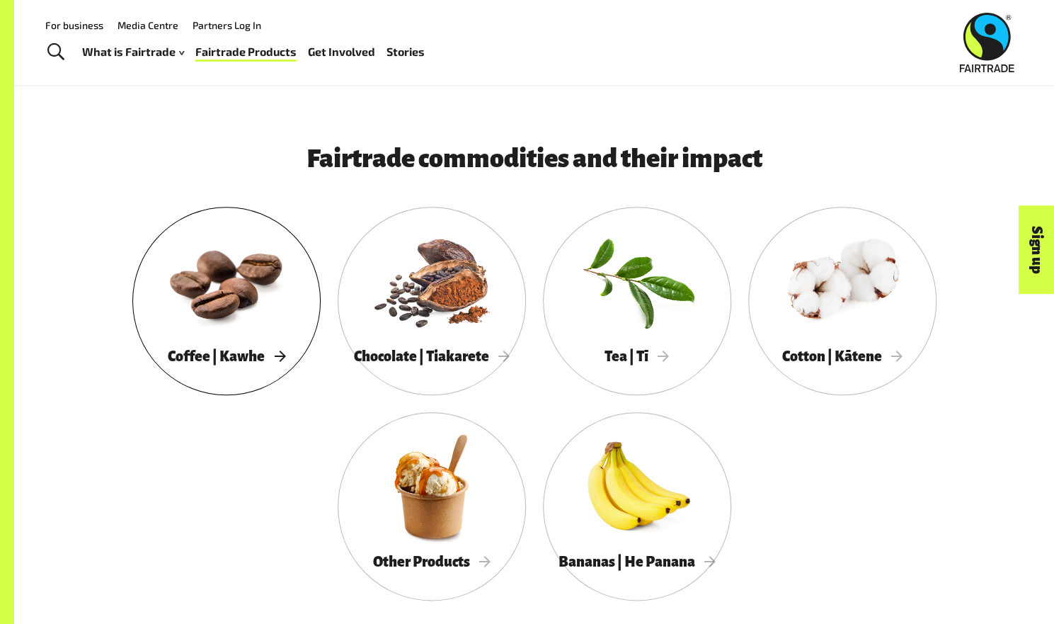
click at [250, 363] on span "Coffee | Kawhe" at bounding box center [227, 356] width 118 height 16
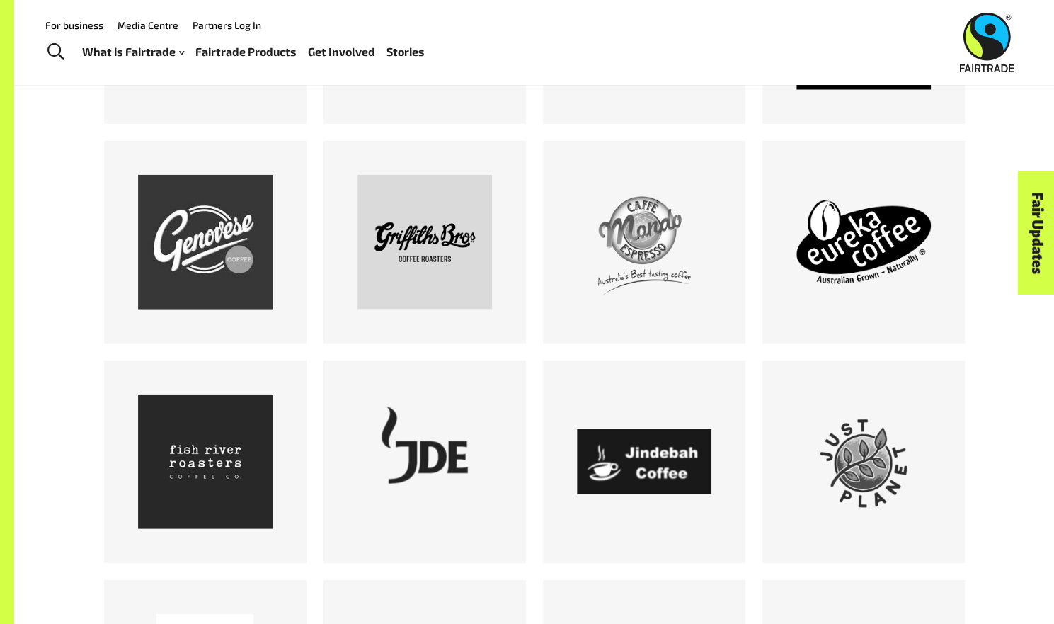
scroll to position [1891, 0]
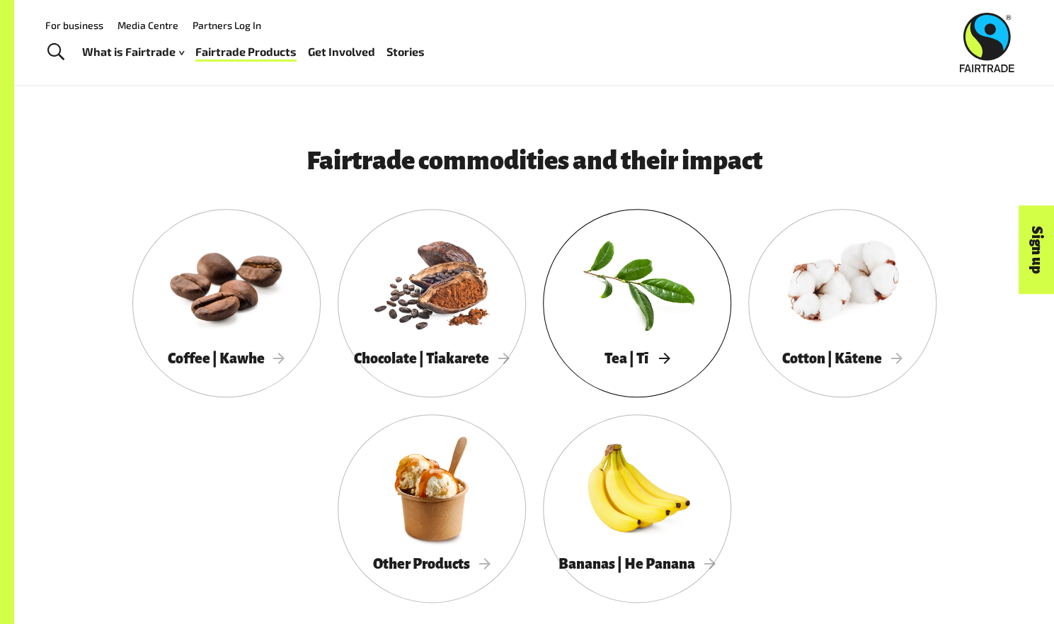
click at [645, 300] on div at bounding box center [637, 283] width 188 height 123
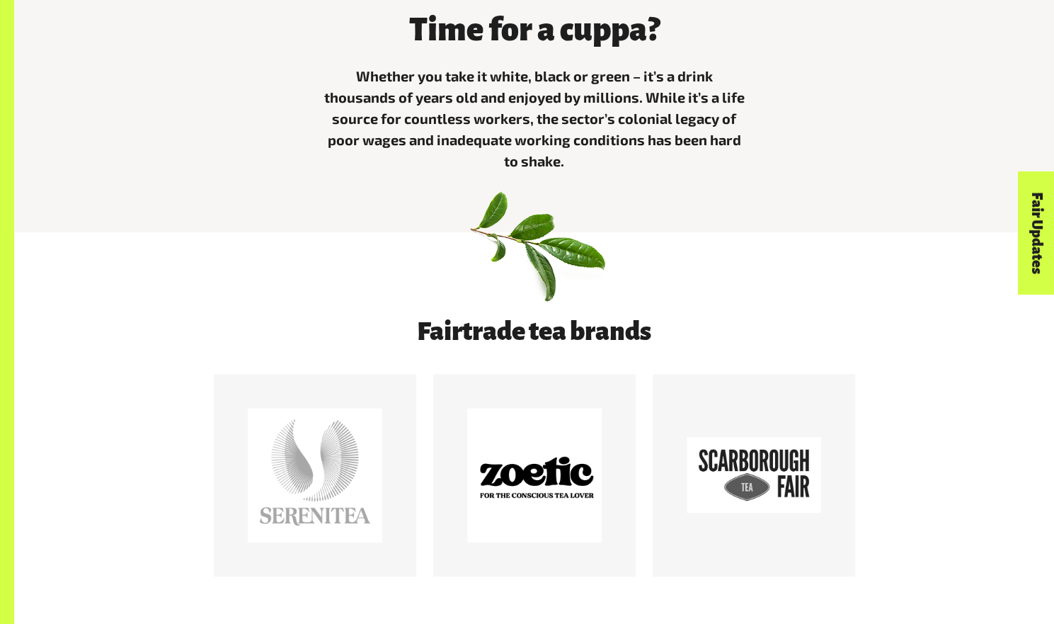
scroll to position [517, 0]
